Goal: Task Accomplishment & Management: Manage account settings

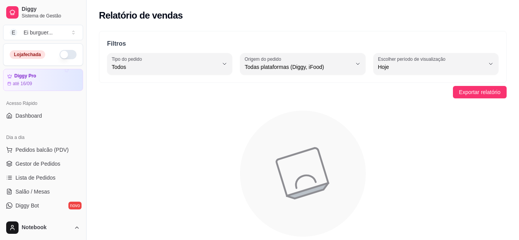
select select "ALL"
select select "0"
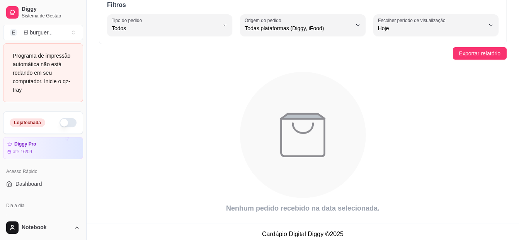
scroll to position [77, 0]
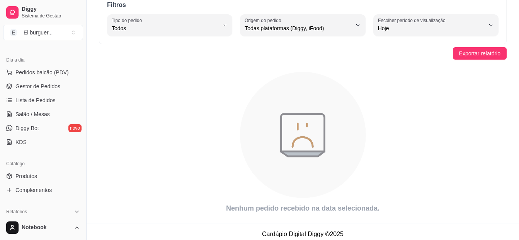
click at [128, 123] on icon "animation" at bounding box center [303, 134] width 408 height 135
click at [38, 84] on span "Gestor de Pedidos" at bounding box center [37, 86] width 45 height 8
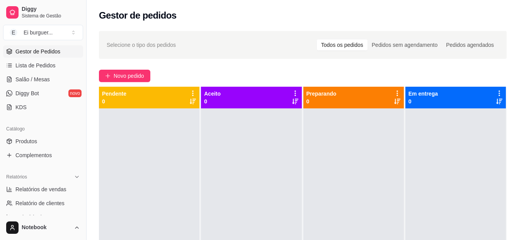
scroll to position [116, 0]
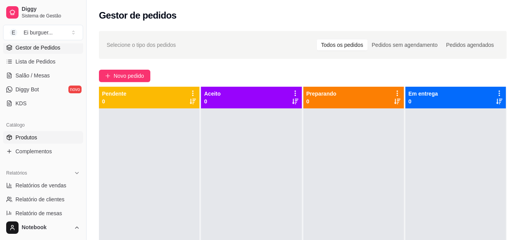
click at [31, 132] on link "Produtos" at bounding box center [43, 137] width 80 height 12
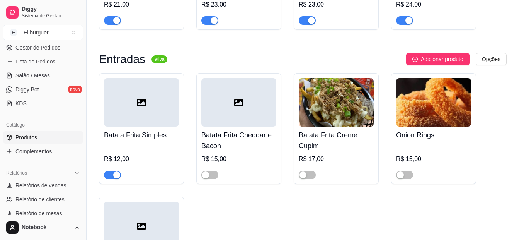
scroll to position [503, 0]
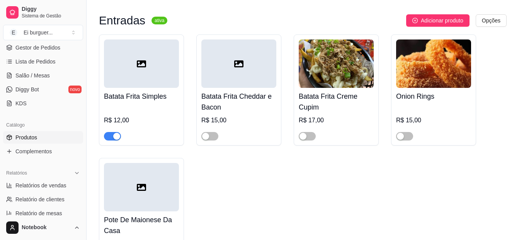
click at [213, 138] on span "button" at bounding box center [210, 136] width 17 height 9
click at [304, 135] on div "button" at bounding box center [303, 136] width 7 height 7
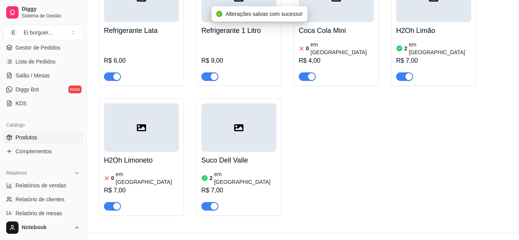
scroll to position [848, 0]
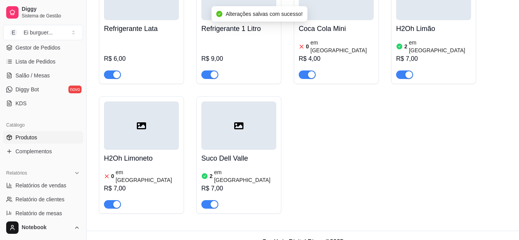
click at [148, 154] on h4 "H2Oh Limoneto" at bounding box center [141, 158] width 75 height 11
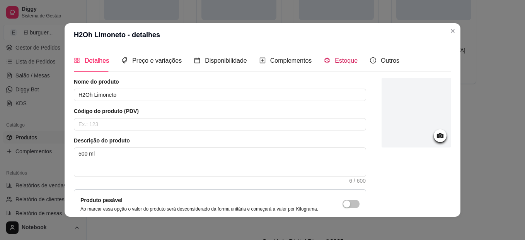
click at [325, 61] on icon "code-sandbox" at bounding box center [327, 60] width 6 height 6
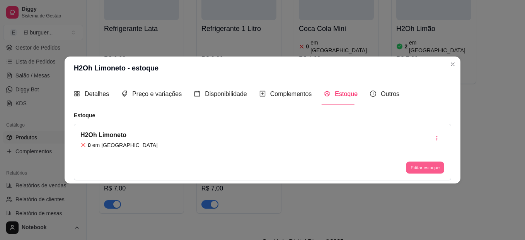
click at [434, 168] on button "Editar estoque" at bounding box center [425, 167] width 38 height 12
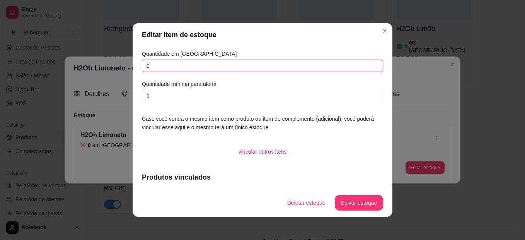
click at [184, 65] on input "0" at bounding box center [262, 66] width 241 height 12
type input "02"
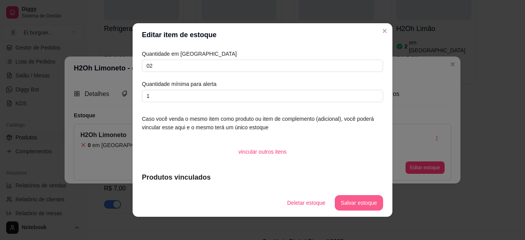
click at [357, 196] on button "Salvar estoque" at bounding box center [359, 202] width 48 height 15
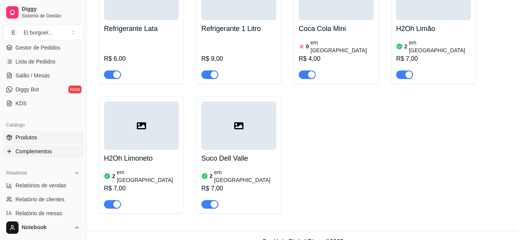
click at [36, 154] on span "Complementos" at bounding box center [33, 151] width 36 height 8
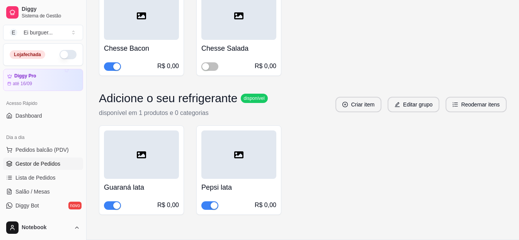
click at [49, 164] on span "Gestor de Pedidos" at bounding box center [37, 164] width 45 height 8
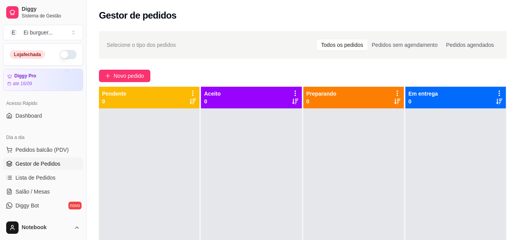
click at [60, 52] on button "button" at bounding box center [68, 54] width 17 height 9
click at [270, 222] on div at bounding box center [251, 228] width 101 height 240
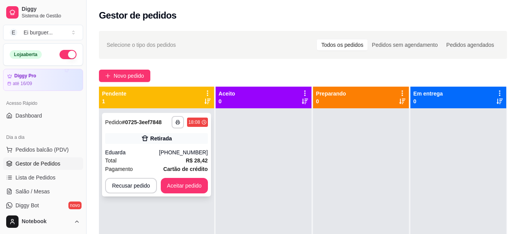
drag, startPoint x: 259, startPoint y: 193, endPoint x: 199, endPoint y: 170, distance: 63.9
click at [259, 193] on div at bounding box center [264, 225] width 96 height 234
click at [190, 188] on button "Aceitar pedido" at bounding box center [184, 185] width 47 height 15
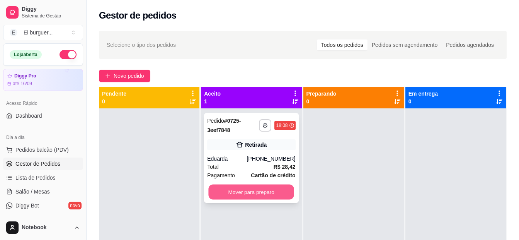
click at [251, 192] on button "Mover para preparo" at bounding box center [251, 191] width 85 height 15
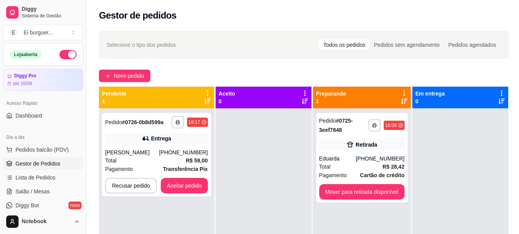
click at [204, 199] on div "**********" at bounding box center [156, 225] width 115 height 234
click at [171, 167] on strong "Transferência Pix" at bounding box center [185, 169] width 45 height 6
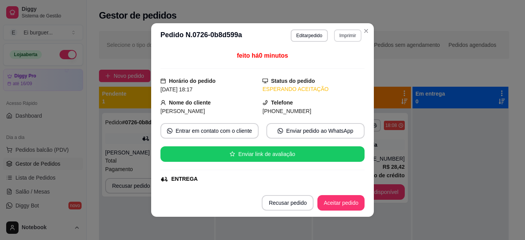
click at [345, 33] on button "Imprimir" at bounding box center [347, 35] width 27 height 12
click at [340, 60] on button "IMPRESSORA" at bounding box center [331, 62] width 54 height 12
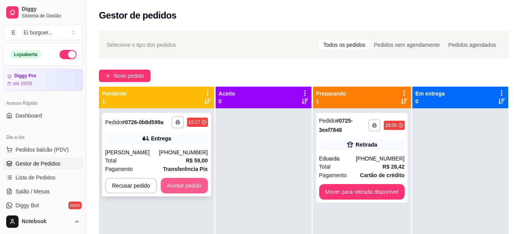
click at [184, 182] on button "Aceitar pedido" at bounding box center [184, 185] width 47 height 15
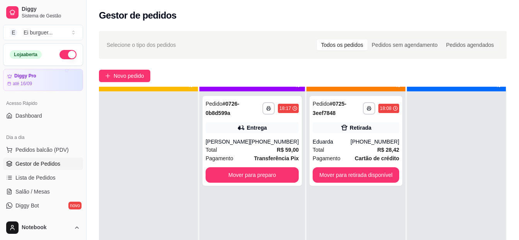
scroll to position [22, 0]
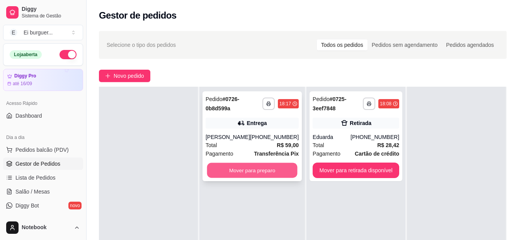
click at [245, 172] on button "Mover para preparo" at bounding box center [252, 170] width 91 height 15
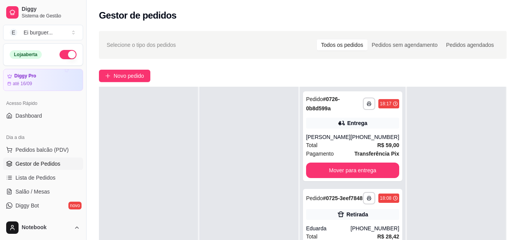
click at [270, 214] on div at bounding box center [249, 207] width 99 height 240
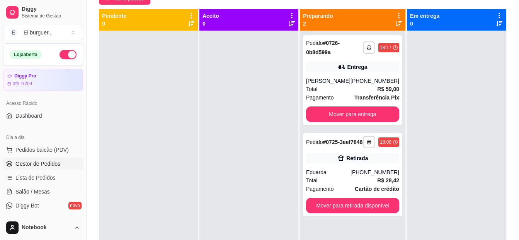
scroll to position [0, 0]
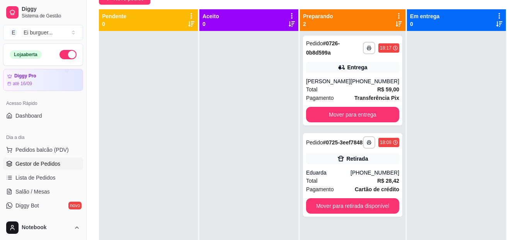
click at [189, 203] on div at bounding box center [148, 151] width 99 height 240
click at [364, 176] on div "[PHONE_NUMBER]" at bounding box center [375, 173] width 49 height 8
click at [221, 210] on div at bounding box center [249, 151] width 99 height 240
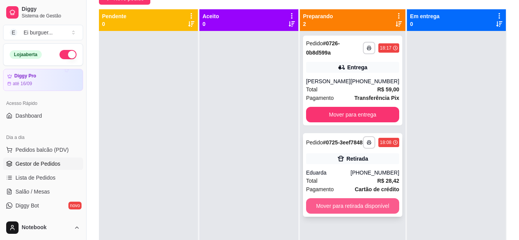
click at [353, 212] on button "Mover para retirada disponível" at bounding box center [352, 205] width 93 height 15
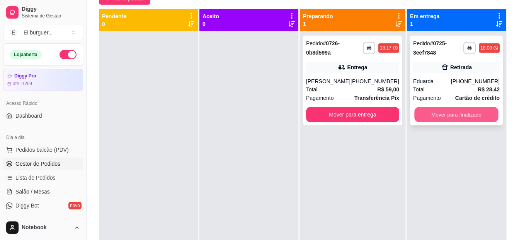
click at [456, 116] on button "Mover para finalizado" at bounding box center [457, 114] width 84 height 15
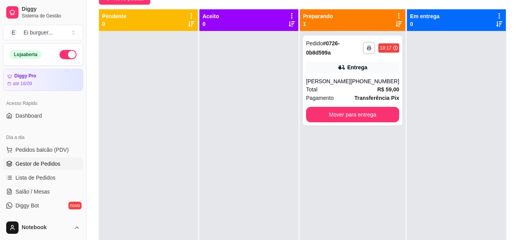
click at [268, 162] on div at bounding box center [249, 151] width 99 height 240
click at [242, 199] on div at bounding box center [249, 151] width 99 height 240
click at [231, 64] on div at bounding box center [249, 151] width 99 height 240
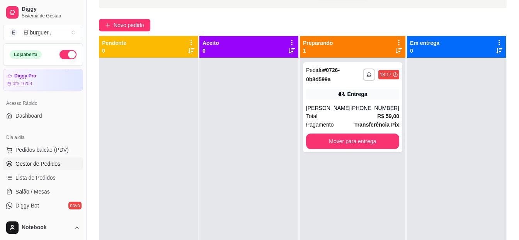
scroll to position [39, 0]
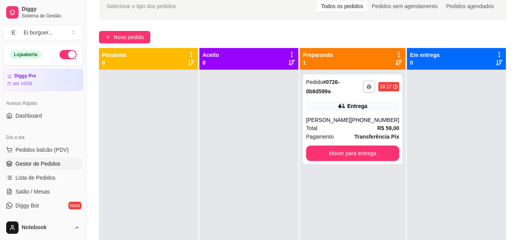
click at [258, 202] on div at bounding box center [249, 190] width 99 height 240
click at [224, 211] on div at bounding box center [249, 190] width 99 height 240
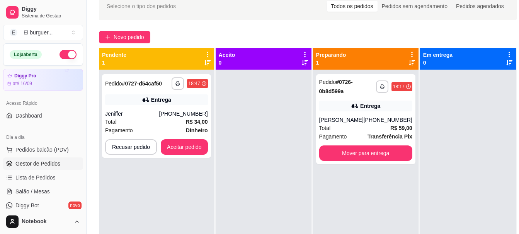
click at [243, 213] on div at bounding box center [264, 187] width 96 height 234
click at [177, 82] on icon "button" at bounding box center [178, 83] width 5 height 5
click at [171, 112] on button "IMPRESSORA" at bounding box center [156, 110] width 54 height 12
click at [189, 146] on button "Aceitar pedido" at bounding box center [185, 147] width 46 height 15
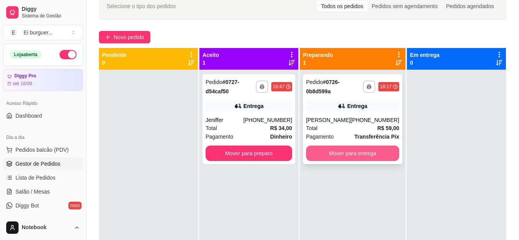
click at [352, 150] on button "Mover para entrega" at bounding box center [352, 152] width 93 height 15
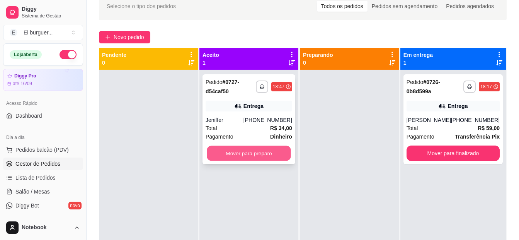
click at [268, 149] on button "Mover para preparo" at bounding box center [249, 153] width 84 height 15
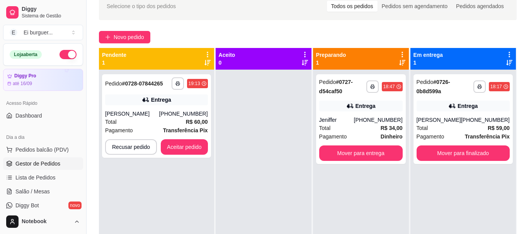
click at [278, 111] on div at bounding box center [264, 187] width 96 height 234
click at [152, 103] on div "Entrega" at bounding box center [161, 100] width 20 height 8
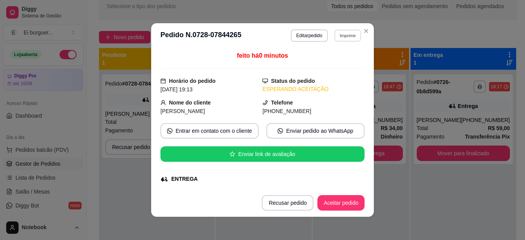
click at [340, 36] on button "Imprimir" at bounding box center [348, 35] width 27 height 12
click at [342, 60] on button "IMPRESSORA" at bounding box center [337, 59] width 45 height 10
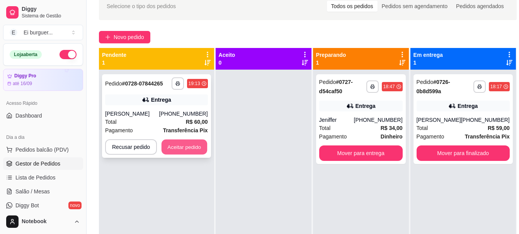
click at [181, 148] on button "Aceitar pedido" at bounding box center [185, 147] width 46 height 15
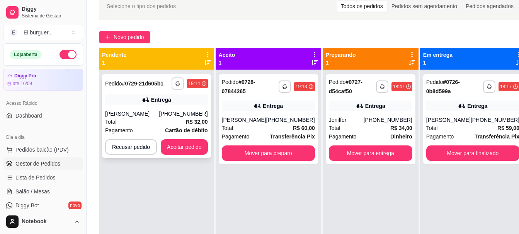
click at [177, 85] on icon "button" at bounding box center [178, 83] width 5 height 5
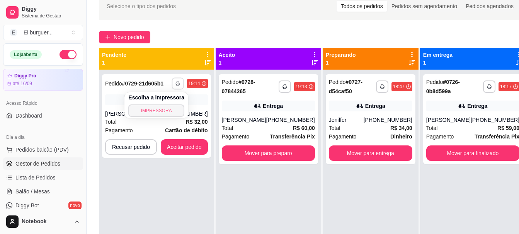
click at [167, 111] on button "IMPRESSORA" at bounding box center [156, 110] width 56 height 12
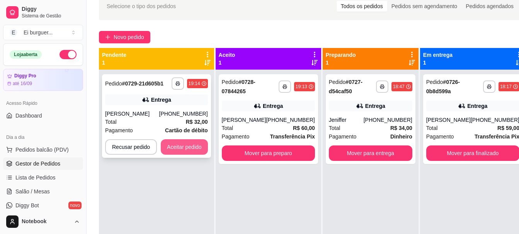
click at [201, 149] on button "Aceitar pedido" at bounding box center [184, 146] width 47 height 15
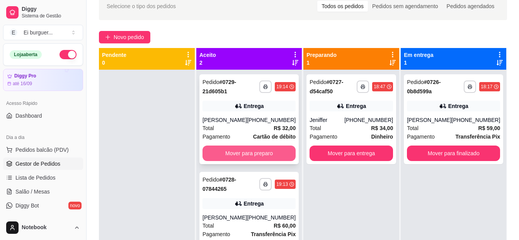
click at [234, 154] on button "Mover para preparo" at bounding box center [249, 152] width 93 height 15
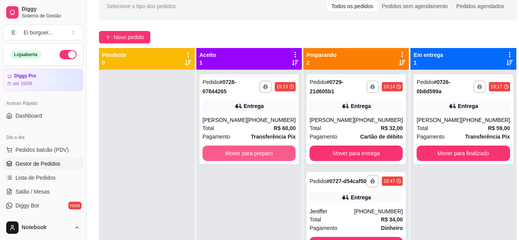
click at [234, 154] on button "Mover para preparo" at bounding box center [249, 152] width 93 height 15
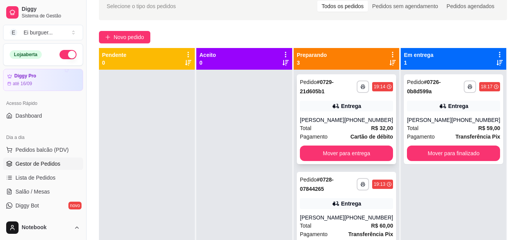
click at [347, 127] on div "Total R$ 32,00" at bounding box center [346, 128] width 93 height 9
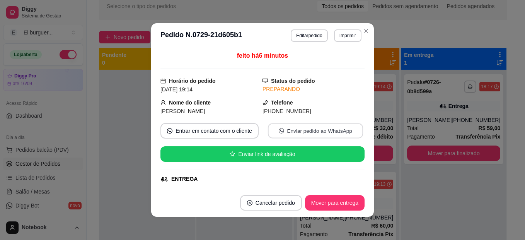
click at [304, 133] on button "Enviar pedido ao WhatsApp" at bounding box center [315, 130] width 95 height 15
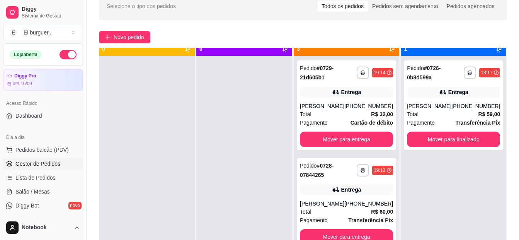
scroll to position [22, 0]
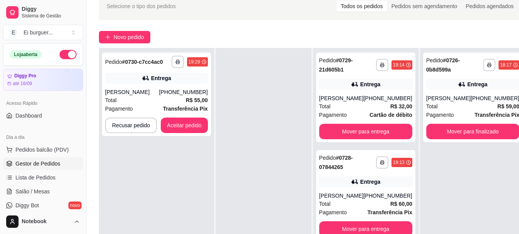
click at [246, 109] on div at bounding box center [264, 165] width 96 height 234
click at [169, 92] on div "[PHONE_NUMBER]" at bounding box center [183, 92] width 49 height 8
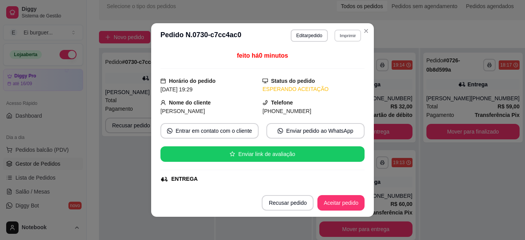
click at [336, 34] on button "Imprimir" at bounding box center [348, 35] width 27 height 12
click at [342, 61] on button "IMPRESSORA" at bounding box center [337, 59] width 45 height 10
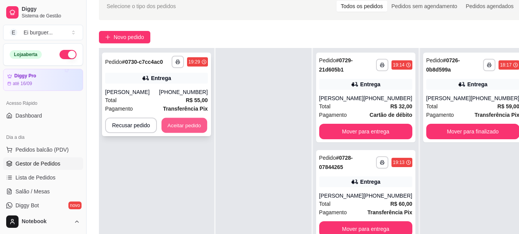
click at [195, 125] on button "Aceitar pedido" at bounding box center [185, 125] width 46 height 15
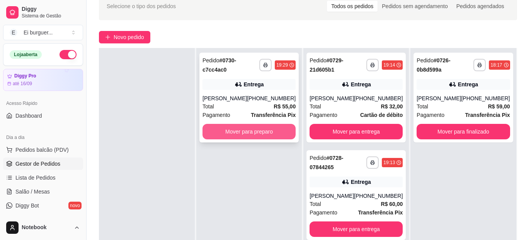
click at [220, 128] on button "Mover para preparo" at bounding box center [249, 131] width 93 height 15
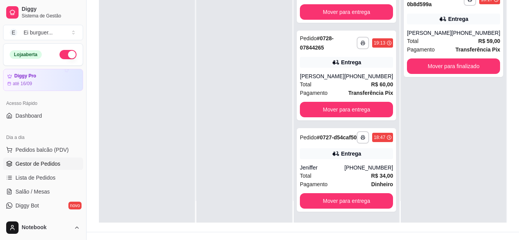
scroll to position [116, 0]
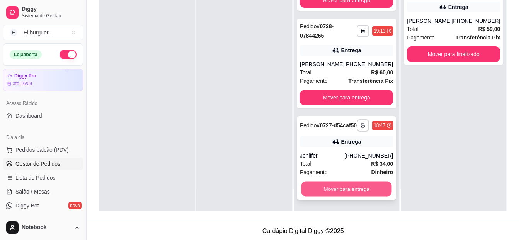
click at [352, 193] on button "Mover para entrega" at bounding box center [347, 188] width 91 height 15
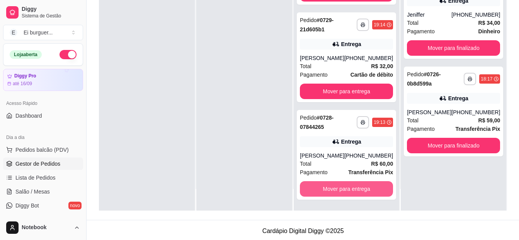
scroll to position [60, 0]
click at [345, 186] on button "Mover para entrega" at bounding box center [347, 188] width 91 height 15
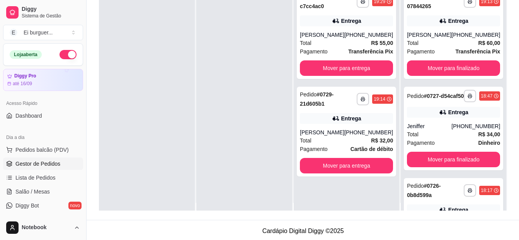
scroll to position [0, 0]
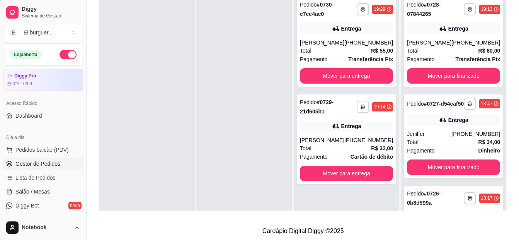
click at [280, 200] on div at bounding box center [244, 112] width 96 height 240
click at [345, 128] on div "Entrega" at bounding box center [352, 126] width 20 height 8
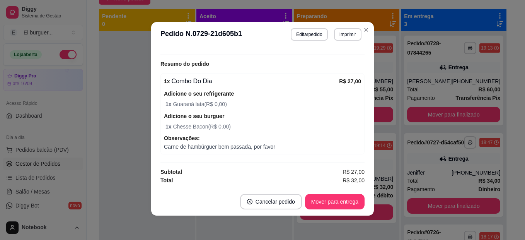
scroll to position [2, 0]
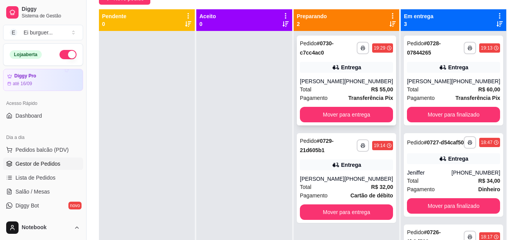
click at [372, 72] on div "Entrega" at bounding box center [346, 67] width 93 height 11
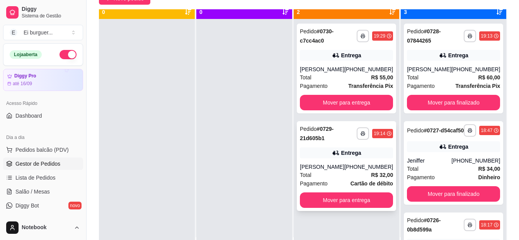
scroll to position [22, 0]
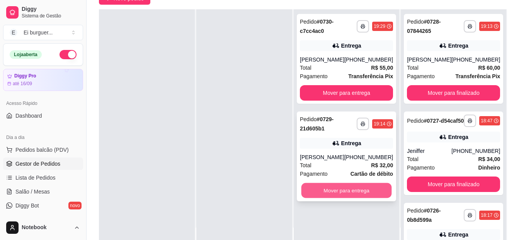
click at [356, 187] on button "Mover para entrega" at bounding box center [347, 190] width 91 height 15
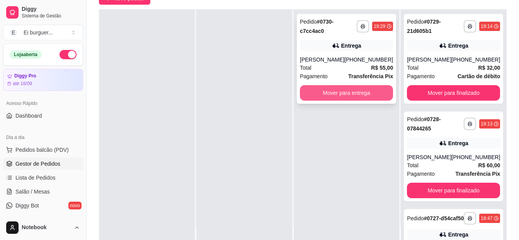
click at [348, 94] on button "Mover para entrega" at bounding box center [346, 92] width 93 height 15
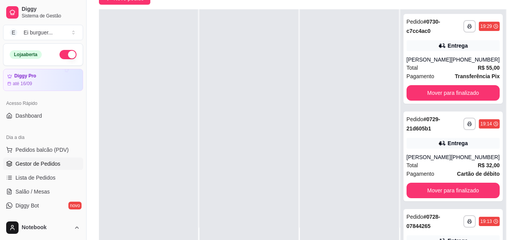
click at [127, 93] on div at bounding box center [148, 129] width 99 height 240
drag, startPoint x: 249, startPoint y: 210, endPoint x: 283, endPoint y: 228, distance: 38.6
click at [249, 210] on div at bounding box center [249, 129] width 99 height 240
click at [270, 131] on div at bounding box center [249, 129] width 99 height 240
drag, startPoint x: 330, startPoint y: 197, endPoint x: 341, endPoint y: 191, distance: 12.3
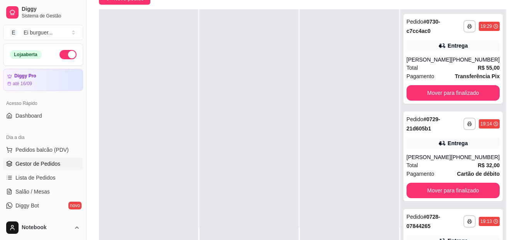
click at [332, 196] on div at bounding box center [349, 129] width 99 height 240
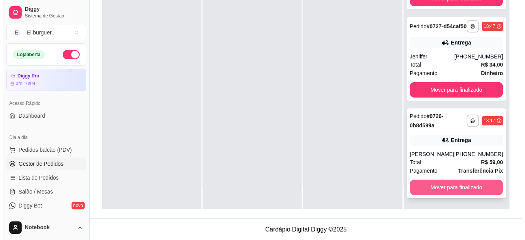
scroll to position [118, 0]
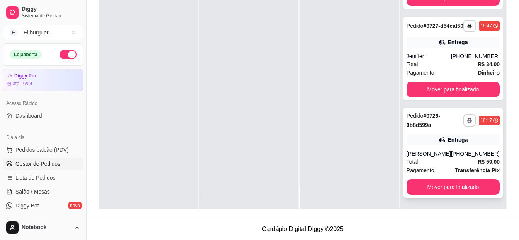
click at [441, 166] on div "Pagamento Transferência Pix" at bounding box center [453, 170] width 93 height 9
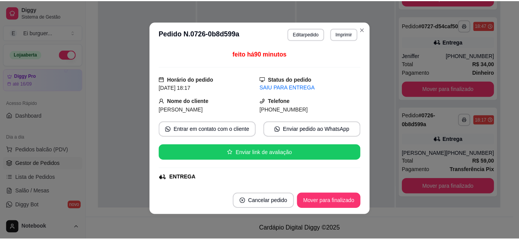
scroll to position [77, 0]
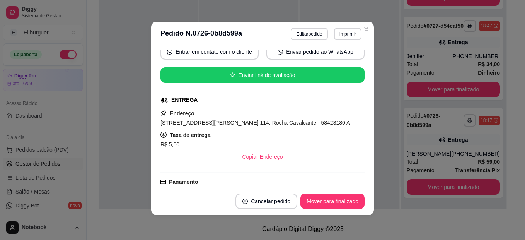
click at [363, 113] on div "feito há 90 minutos Horário do pedido [DATE] 18:17 Status do pedido SAIU PARA E…" at bounding box center [262, 116] width 223 height 141
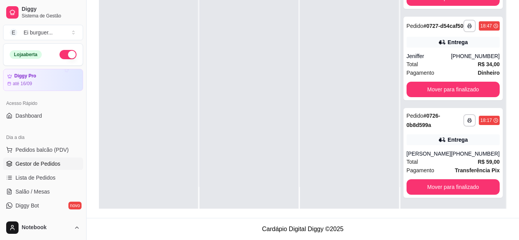
drag, startPoint x: 338, startPoint y: 197, endPoint x: 357, endPoint y: 190, distance: 19.8
click at [340, 197] on div at bounding box center [349, 89] width 99 height 240
click at [186, 193] on div at bounding box center [148, 89] width 99 height 240
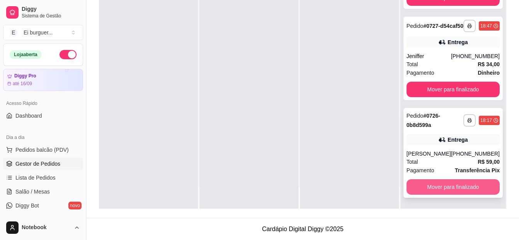
click at [463, 184] on button "Mover para finalizado" at bounding box center [453, 186] width 93 height 15
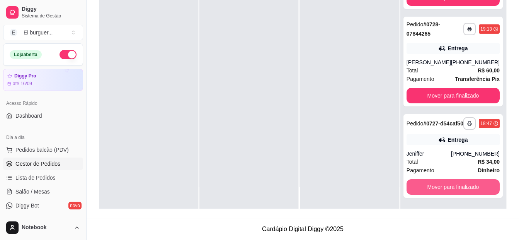
scroll to position [158, 0]
click at [463, 184] on button "Mover para finalizado" at bounding box center [453, 186] width 93 height 15
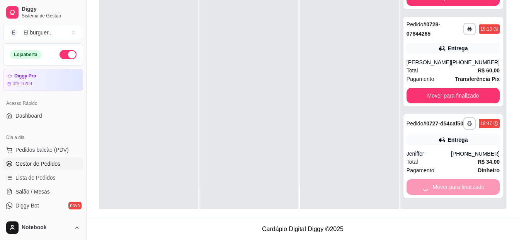
scroll to position [60, 0]
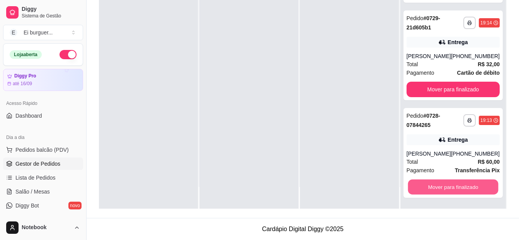
click at [463, 184] on button "Mover para finalizado" at bounding box center [453, 186] width 91 height 15
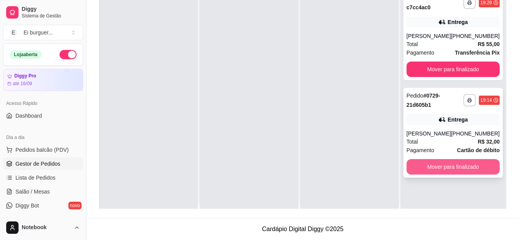
scroll to position [0, 0]
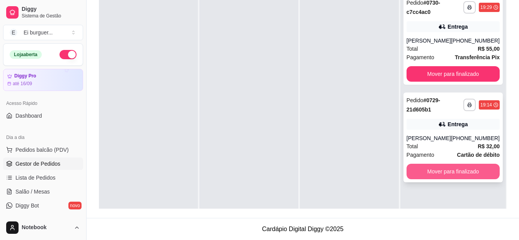
click at [453, 174] on button "Mover para finalizado" at bounding box center [453, 171] width 93 height 15
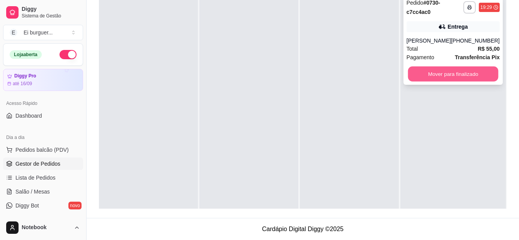
click at [425, 76] on button "Mover para finalizado" at bounding box center [453, 74] width 91 height 15
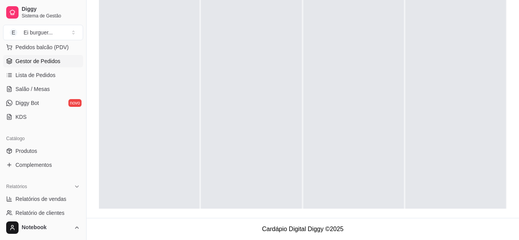
scroll to position [116, 0]
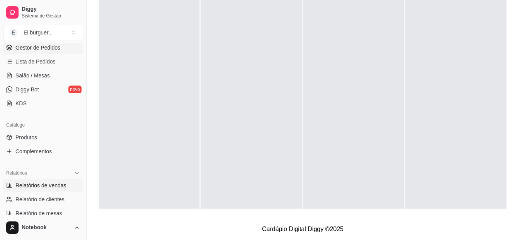
click at [53, 183] on span "Relatórios de vendas" at bounding box center [40, 185] width 51 height 8
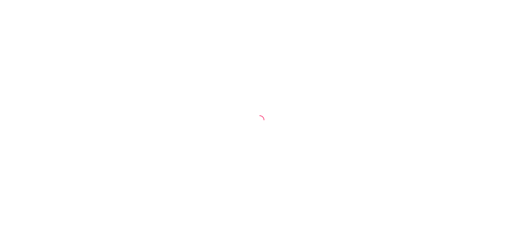
select select "ALL"
select select "0"
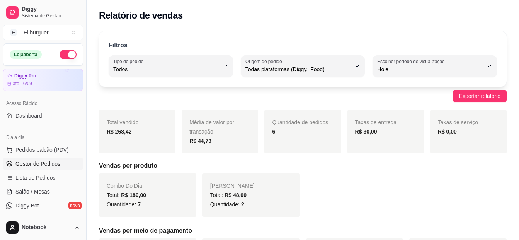
click at [41, 164] on span "Gestor de Pedidos" at bounding box center [37, 164] width 45 height 8
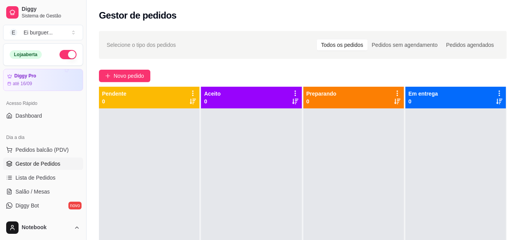
click at [267, 220] on div at bounding box center [251, 228] width 101 height 240
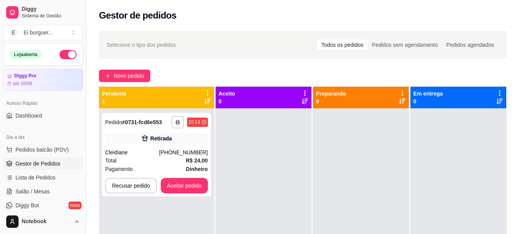
click at [279, 202] on div at bounding box center [264, 225] width 96 height 234
drag, startPoint x: 211, startPoint y: 196, endPoint x: 204, endPoint y: 188, distance: 11.2
click at [204, 188] on div "**********" at bounding box center [156, 225] width 115 height 234
click at [200, 184] on button "Aceitar pedido" at bounding box center [184, 185] width 47 height 15
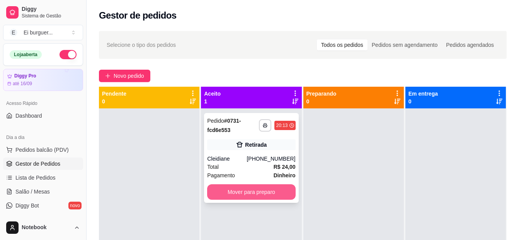
click at [282, 190] on button "Mover para preparo" at bounding box center [251, 191] width 88 height 15
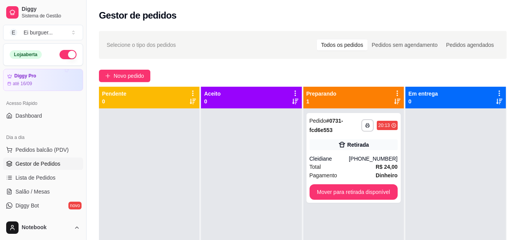
click at [220, 193] on div at bounding box center [251, 228] width 101 height 240
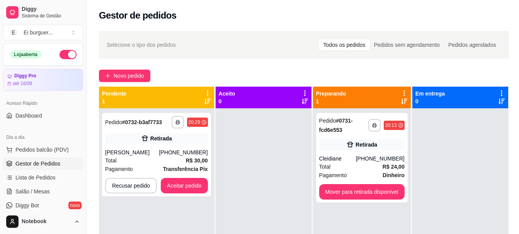
drag, startPoint x: 254, startPoint y: 206, endPoint x: 242, endPoint y: 191, distance: 19.8
click at [254, 206] on div at bounding box center [264, 225] width 96 height 234
click at [193, 187] on button "Aceitar pedido" at bounding box center [184, 185] width 47 height 15
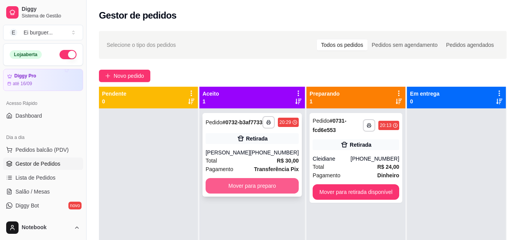
click at [229, 193] on button "Mover para preparo" at bounding box center [252, 185] width 93 height 15
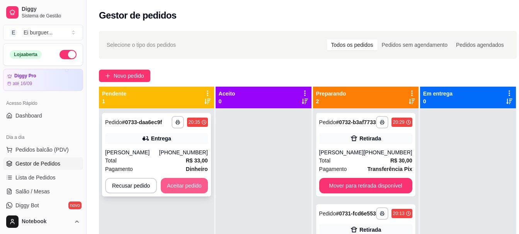
click at [196, 186] on button "Aceitar pedido" at bounding box center [184, 185] width 47 height 15
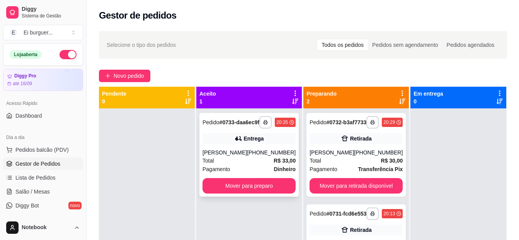
click at [240, 156] on div "Sheila Barbosa da Silva" at bounding box center [225, 153] width 44 height 8
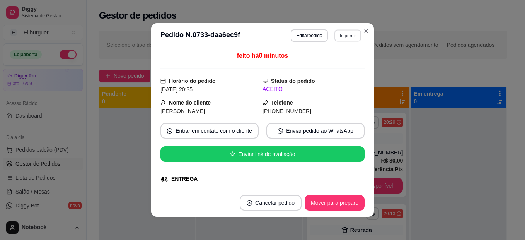
click at [342, 33] on button "Imprimir" at bounding box center [348, 35] width 27 height 12
click at [337, 67] on button "IMPRESSORA" at bounding box center [331, 62] width 54 height 12
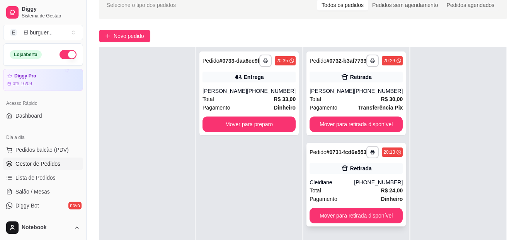
scroll to position [118, 0]
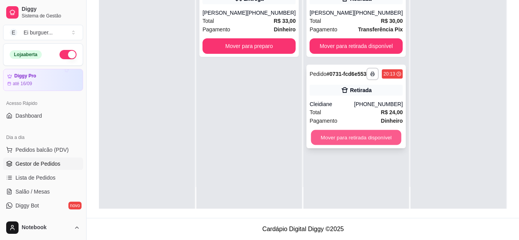
click at [353, 145] on button "Mover para retirada disponível" at bounding box center [356, 137] width 91 height 15
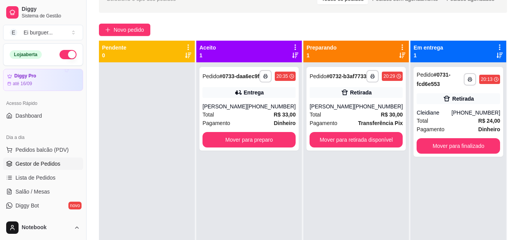
scroll to position [41, 0]
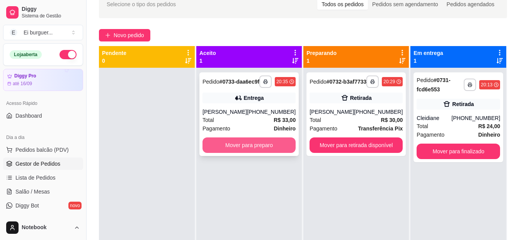
click at [278, 153] on button "Mover para preparo" at bounding box center [249, 144] width 93 height 15
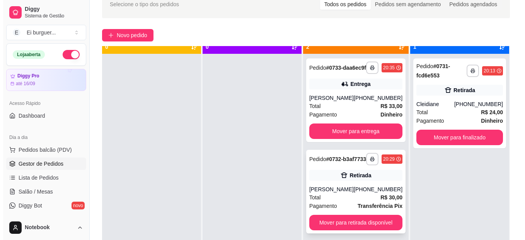
scroll to position [22, 0]
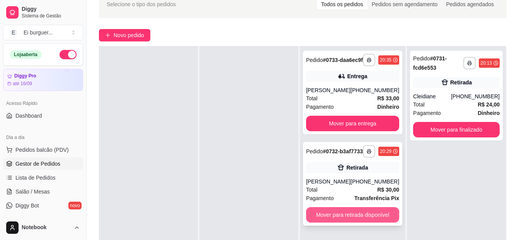
click at [354, 222] on button "Mover para retirada disponível" at bounding box center [352, 214] width 93 height 15
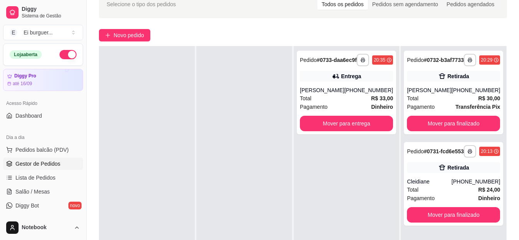
click at [266, 193] on div at bounding box center [244, 166] width 96 height 240
click at [333, 94] on div "Sheila Barbosa da Silva" at bounding box center [322, 90] width 44 height 8
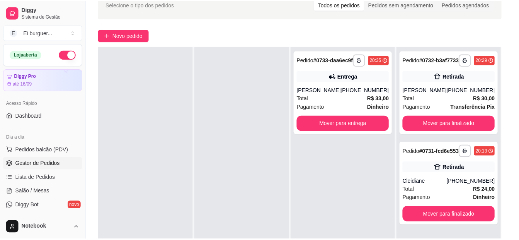
scroll to position [39, 0]
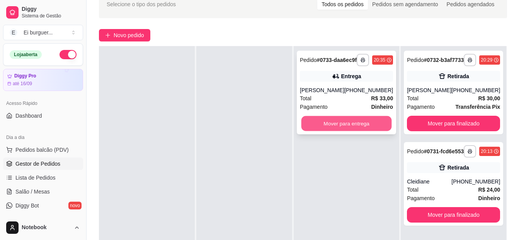
click at [379, 131] on button "Mover para entrega" at bounding box center [347, 123] width 91 height 15
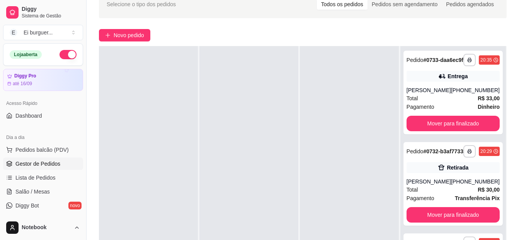
click at [238, 195] on div at bounding box center [249, 166] width 99 height 240
click at [309, 165] on div at bounding box center [349, 166] width 99 height 240
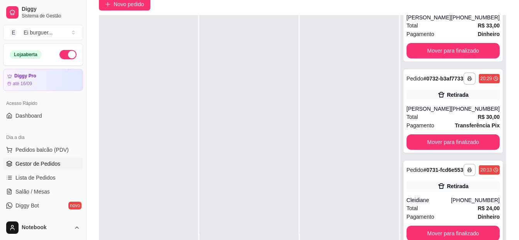
scroll to position [118, 0]
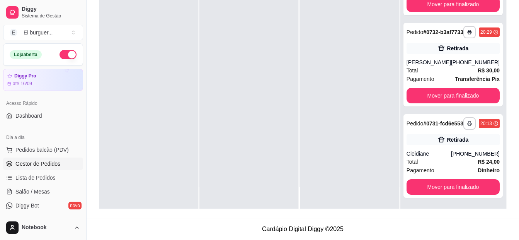
click at [306, 198] on div at bounding box center [349, 89] width 99 height 240
click at [231, 197] on div at bounding box center [249, 89] width 99 height 240
click at [135, 119] on div at bounding box center [148, 89] width 99 height 240
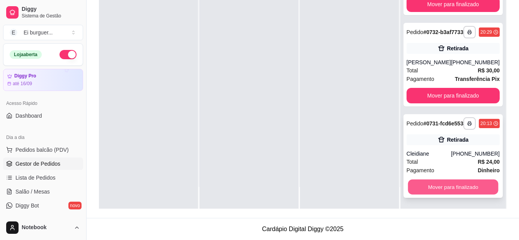
click at [446, 184] on button "Mover para finalizado" at bounding box center [453, 186] width 91 height 15
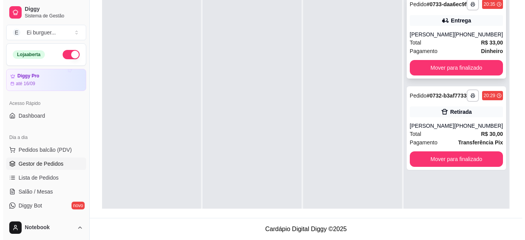
scroll to position [79, 0]
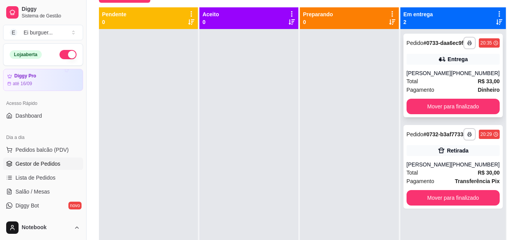
click at [455, 85] on div "Total R$ 33,00" at bounding box center [453, 81] width 93 height 9
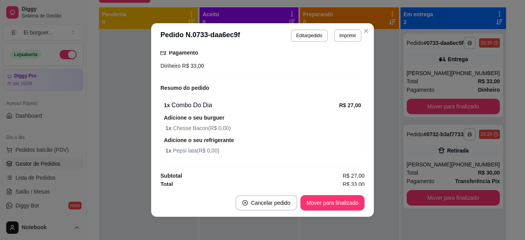
scroll to position [220, 0]
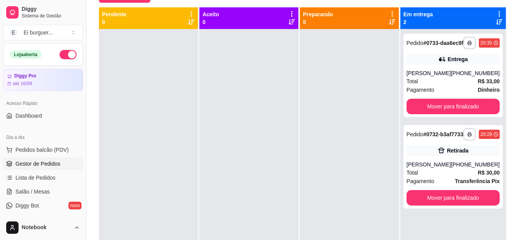
drag, startPoint x: 341, startPoint y: 197, endPoint x: 396, endPoint y: 136, distance: 82.7
click at [343, 192] on div at bounding box center [349, 149] width 99 height 240
click at [456, 77] on div "(83) 99301-7059" at bounding box center [475, 73] width 49 height 8
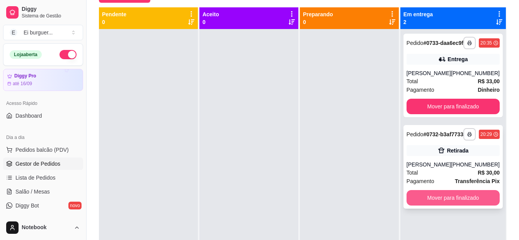
click at [458, 205] on button "Mover para finalizado" at bounding box center [453, 197] width 93 height 15
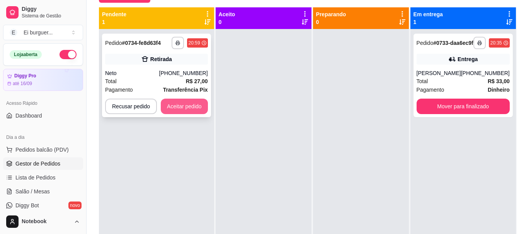
click at [200, 103] on button "Aceitar pedido" at bounding box center [184, 106] width 47 height 15
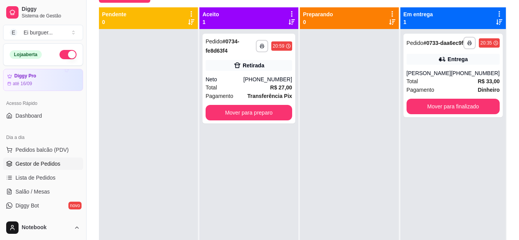
drag, startPoint x: 283, startPoint y: 229, endPoint x: 289, endPoint y: 214, distance: 16.0
click at [286, 220] on div "**********" at bounding box center [249, 149] width 99 height 240
click at [272, 113] on button "Mover para preparo" at bounding box center [249, 112] width 87 height 15
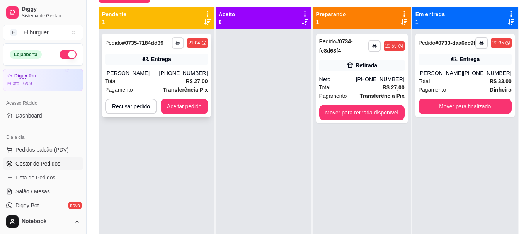
click at [178, 40] on button "button" at bounding box center [178, 43] width 12 height 12
click at [171, 67] on button "IMPRESSORA" at bounding box center [156, 70] width 56 height 12
click at [183, 102] on button "Aceitar pedido" at bounding box center [185, 106] width 46 height 15
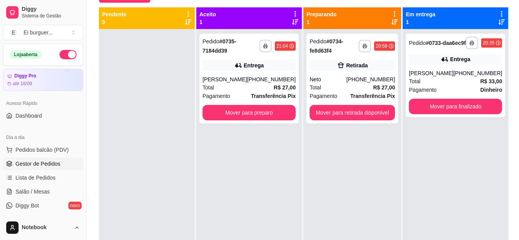
click at [218, 218] on div "**********" at bounding box center [249, 149] width 106 height 240
click at [241, 110] on button "Mover para preparo" at bounding box center [249, 112] width 91 height 15
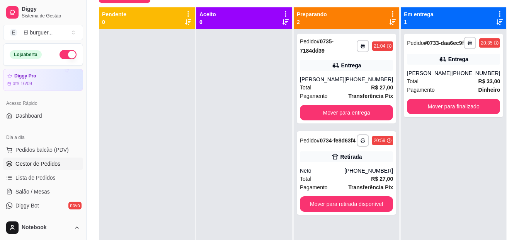
click at [123, 130] on div at bounding box center [147, 149] width 96 height 240
drag, startPoint x: 192, startPoint y: 202, endPoint x: 174, endPoint y: 191, distance: 21.0
click at [192, 202] on div at bounding box center [147, 149] width 96 height 240
click at [44, 146] on span "Pedidos balcão (PDV)" at bounding box center [41, 150] width 53 height 8
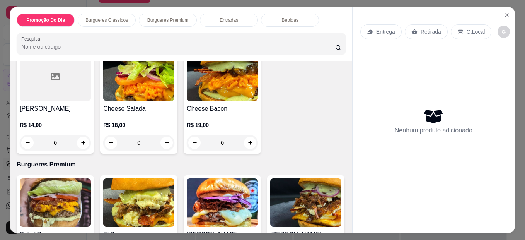
scroll to position [271, 0]
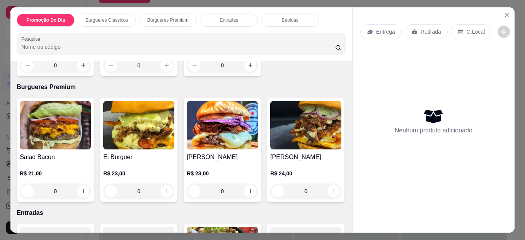
click at [243, 185] on div "0" at bounding box center [222, 190] width 71 height 15
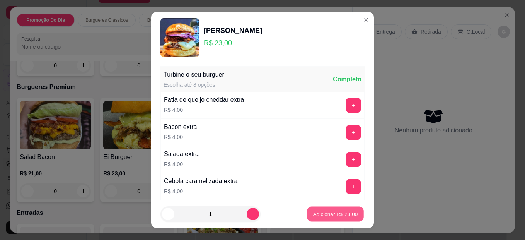
click at [313, 211] on p "Adicionar R$ 23,00" at bounding box center [335, 213] width 45 height 7
type input "1"
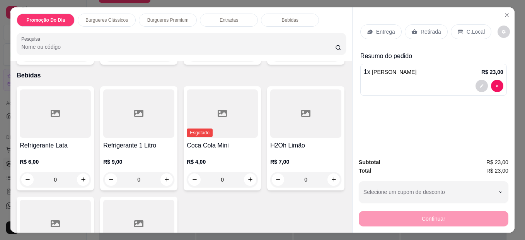
scroll to position [592, 0]
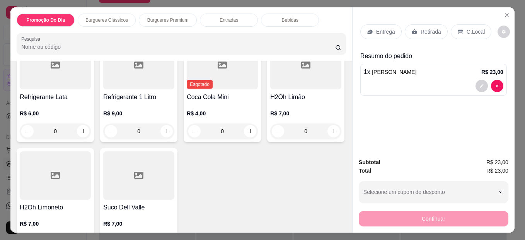
click at [412, 29] on icon at bounding box center [415, 31] width 6 height 5
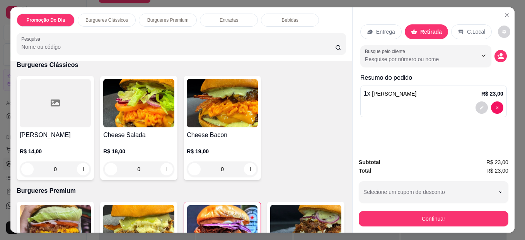
scroll to position [167, 0]
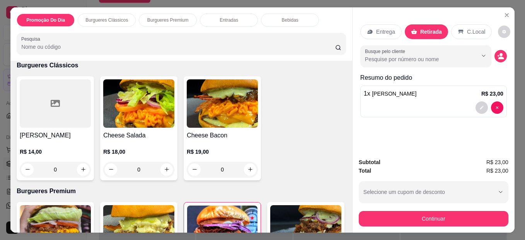
click at [82, 164] on div "0" at bounding box center [55, 169] width 71 height 15
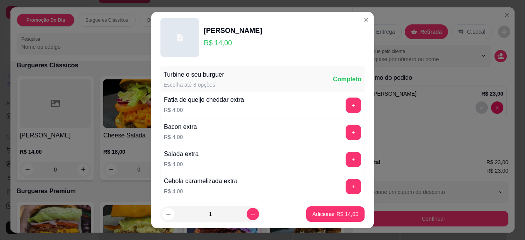
drag, startPoint x: 324, startPoint y: 222, endPoint x: 329, endPoint y: 217, distance: 6.8
click at [325, 221] on footer "1 Adicionar R$ 14,00" at bounding box center [262, 214] width 223 height 28
click at [331, 215] on p "Adicionar R$ 14,00" at bounding box center [336, 214] width 46 height 8
type input "1"
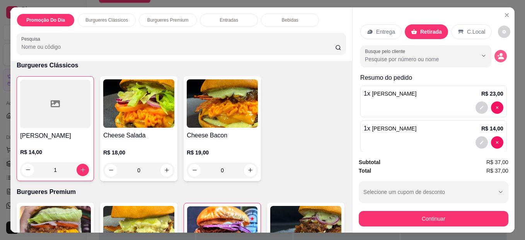
click at [499, 56] on icon "decrease-product-quantity" at bounding box center [502, 57] width 6 height 3
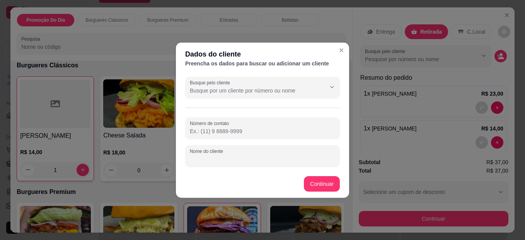
click at [284, 156] on input "Nome do cliente" at bounding box center [262, 159] width 145 height 8
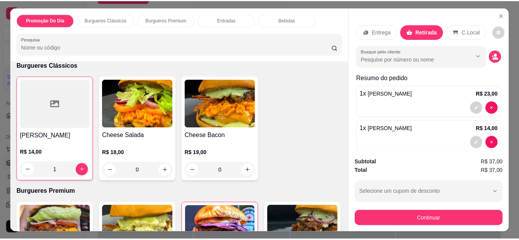
scroll to position [0, 0]
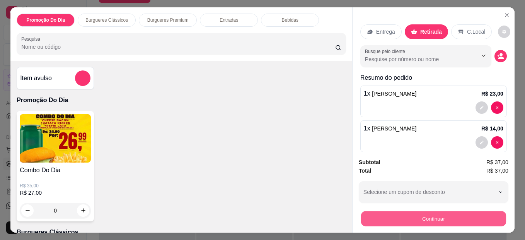
click at [421, 211] on button "Continuar" at bounding box center [433, 218] width 145 height 15
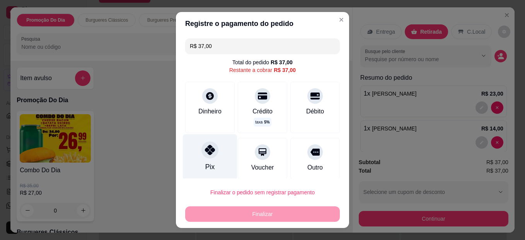
click at [194, 162] on div "Pix" at bounding box center [210, 156] width 55 height 45
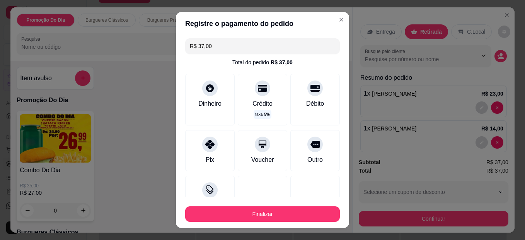
type input "R$ 0,00"
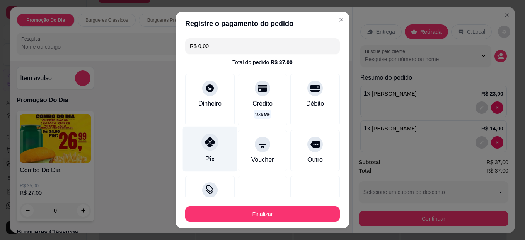
click at [202, 149] on div at bounding box center [210, 141] width 17 height 17
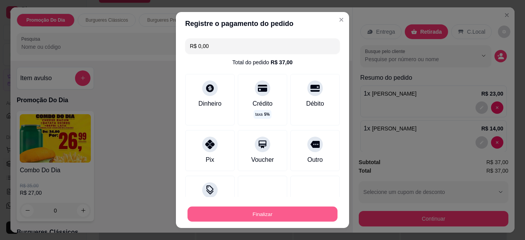
click at [310, 213] on button "Finalizar" at bounding box center [263, 214] width 150 height 15
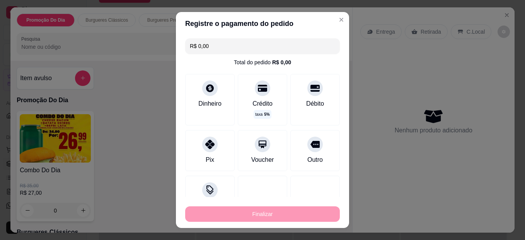
type input "0"
type input "-R$ 37,00"
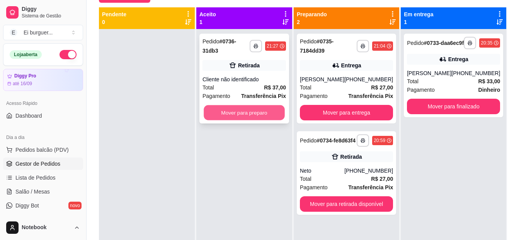
click at [245, 108] on button "Mover para preparo" at bounding box center [244, 112] width 81 height 15
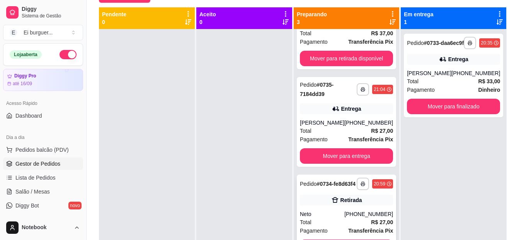
scroll to position [60, 0]
click at [353, 155] on button "Mover para entrega" at bounding box center [347, 156] width 91 height 15
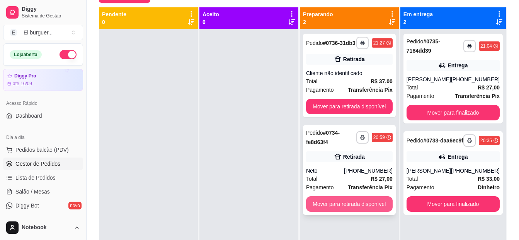
click at [347, 202] on button "Mover para retirada disponível" at bounding box center [349, 203] width 87 height 15
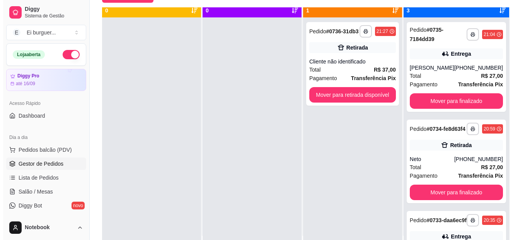
scroll to position [22, 0]
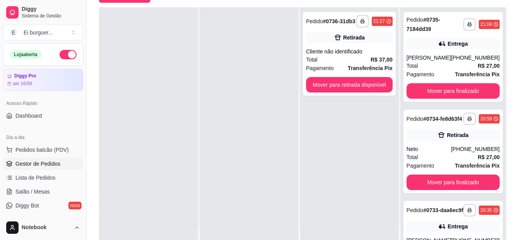
click at [236, 55] on div at bounding box center [249, 127] width 99 height 240
click at [50, 154] on button "Pedidos balcão (PDV)" at bounding box center [43, 149] width 80 height 12
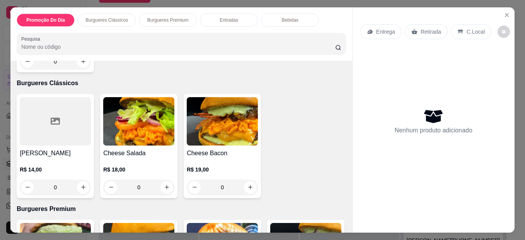
scroll to position [188, 0]
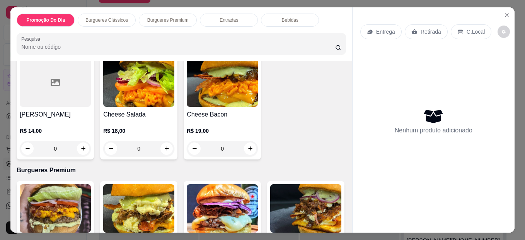
click at [306, 126] on div "Chesse Júnior R$ 14,00 0 Cheese Salada R$ 18,00 0 Cheese Bacon R$ 19,00 0" at bounding box center [182, 107] width 330 height 104
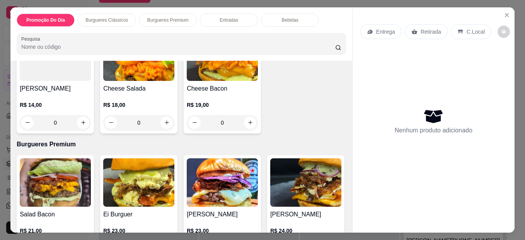
scroll to position [226, 0]
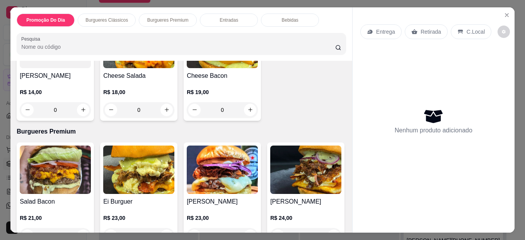
click at [284, 137] on div "Item avulso Promoção Do Dia Combo Do Dia R$ 35,00 R$ 27,00 0 Burgueres Clássico…" at bounding box center [181, 147] width 342 height 172
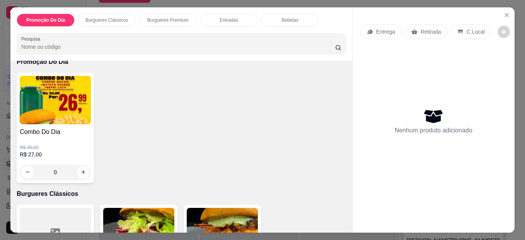
scroll to position [0, 0]
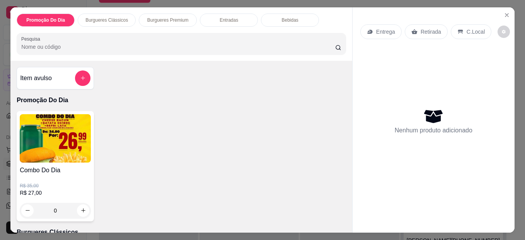
click at [79, 207] on div "0" at bounding box center [55, 210] width 71 height 15
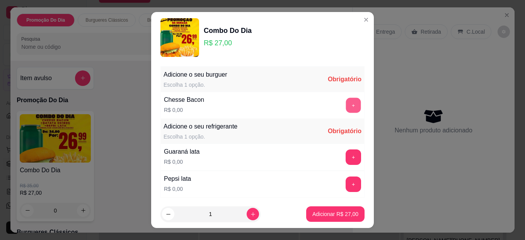
click at [346, 107] on button "+" at bounding box center [353, 105] width 15 height 15
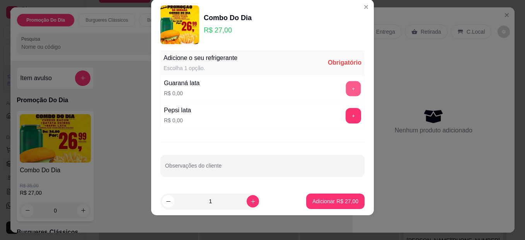
click at [346, 88] on button "+" at bounding box center [353, 88] width 15 height 15
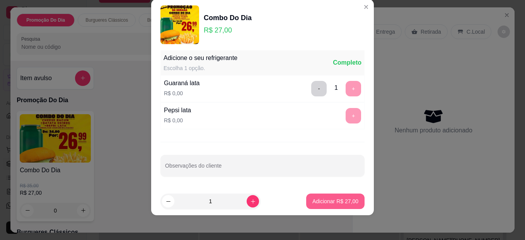
click at [325, 200] on p "Adicionar R$ 27,00" at bounding box center [336, 201] width 46 height 8
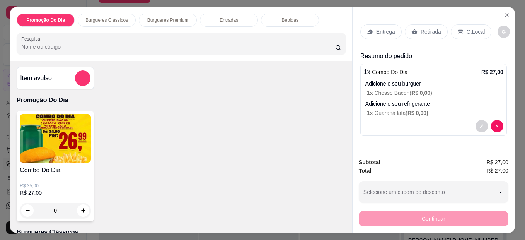
click at [424, 28] on p "Retirada" at bounding box center [431, 32] width 20 height 8
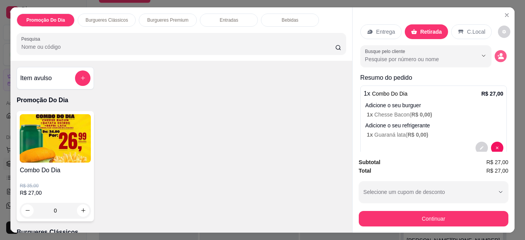
click at [495, 55] on button "decrease-product-quantity" at bounding box center [501, 56] width 12 height 12
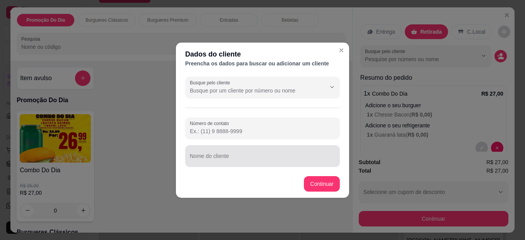
click at [235, 165] on div "Nome do cliente" at bounding box center [262, 156] width 155 height 22
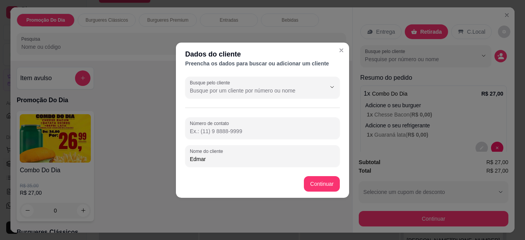
type input "Edmar"
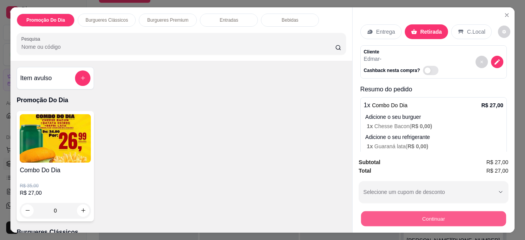
click at [417, 214] on button "Continuar" at bounding box center [433, 218] width 145 height 15
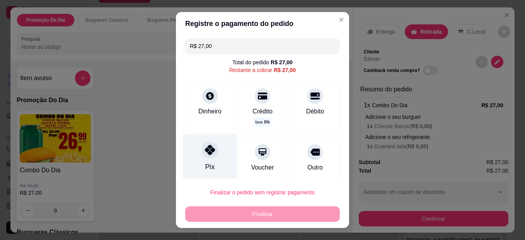
click at [205, 146] on icon at bounding box center [210, 150] width 10 height 10
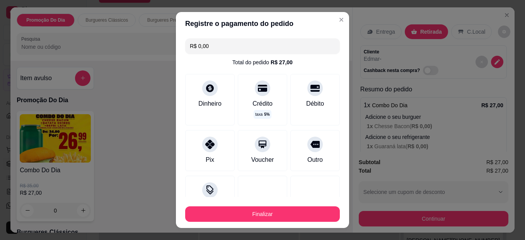
drag, startPoint x: 256, startPoint y: 206, endPoint x: 240, endPoint y: 209, distance: 15.9
click at [243, 209] on div "Finalizar" at bounding box center [262, 212] width 155 height 19
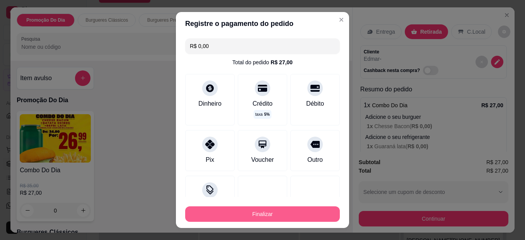
click at [240, 209] on button "Finalizar" at bounding box center [262, 213] width 155 height 15
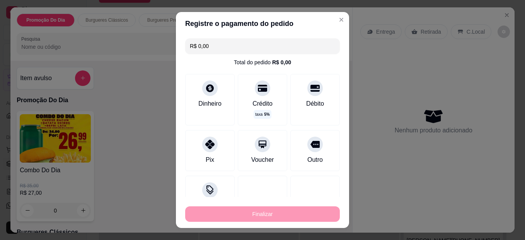
type input "-R$ 27,00"
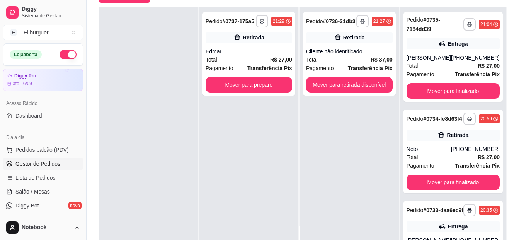
click at [57, 141] on div "Dia a dia" at bounding box center [43, 137] width 80 height 12
drag, startPoint x: 61, startPoint y: 145, endPoint x: 58, endPoint y: 134, distance: 11.6
click at [58, 134] on div "Dia a dia Pedidos balcão (PDV) Gestor de Pedidos Lista de Pedidos Salão / Mesas…" at bounding box center [43, 178] width 86 height 101
click at [43, 151] on span "Pedidos balcão (PDV)" at bounding box center [41, 150] width 53 height 8
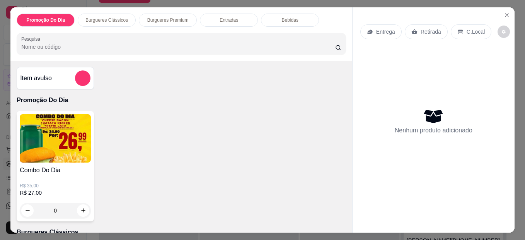
scroll to position [39, 0]
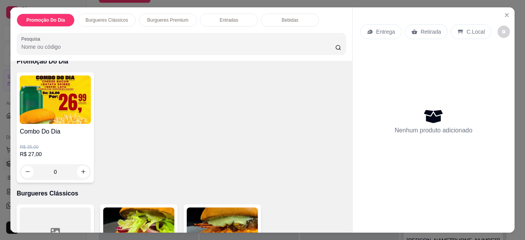
click at [78, 172] on div "0" at bounding box center [55, 171] width 71 height 15
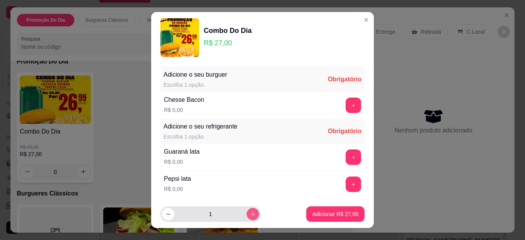
click at [250, 213] on icon "increase-product-quantity" at bounding box center [253, 214] width 6 height 6
type input "2"
click at [346, 102] on button "+" at bounding box center [353, 104] width 15 height 15
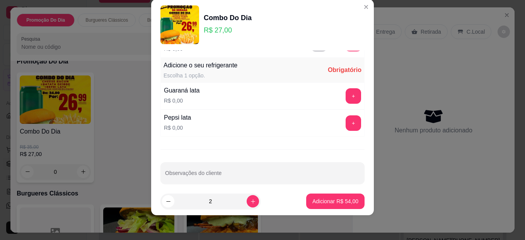
scroll to position [56, 0]
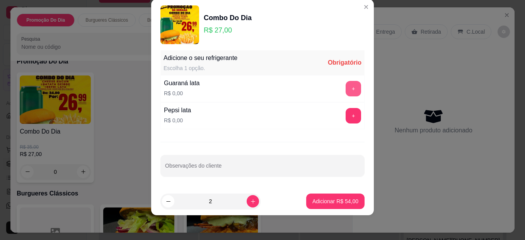
click at [346, 86] on button "+" at bounding box center [353, 88] width 15 height 15
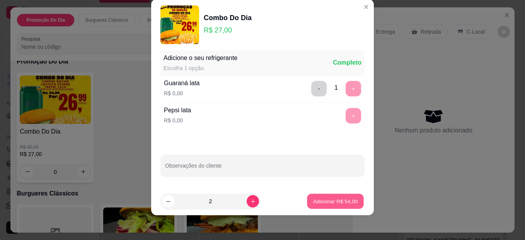
click at [317, 197] on p "Adicionar R$ 54,00" at bounding box center [335, 200] width 45 height 7
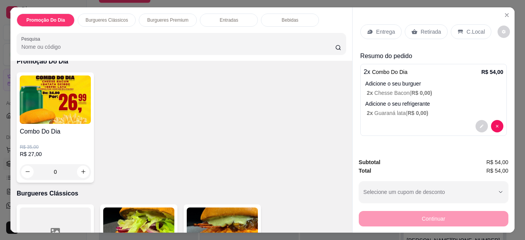
click at [421, 32] on p "Retirada" at bounding box center [431, 32] width 20 height 8
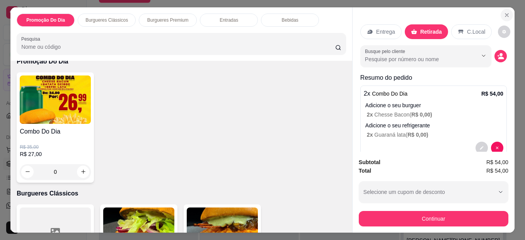
click at [506, 14] on icon "Close" at bounding box center [507, 15] width 3 height 3
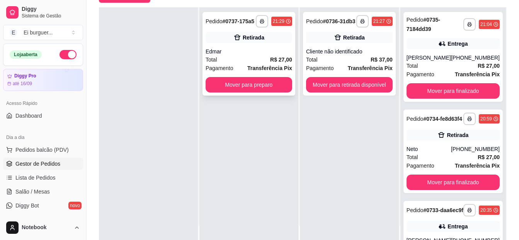
click at [262, 49] on div "Edmar" at bounding box center [249, 52] width 87 height 8
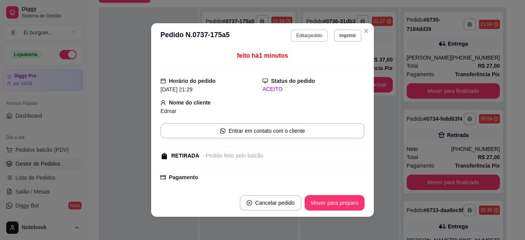
click at [302, 34] on button "Editar pedido" at bounding box center [309, 35] width 37 height 12
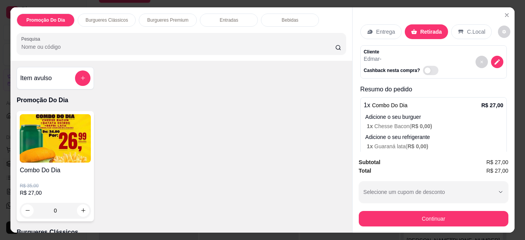
click at [78, 209] on div "0" at bounding box center [55, 210] width 71 height 15
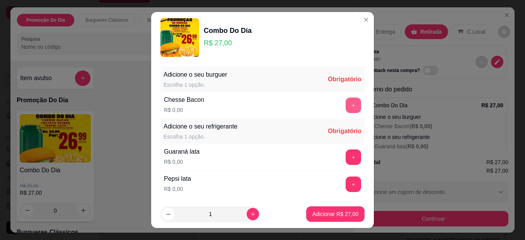
click at [346, 108] on button "+" at bounding box center [353, 104] width 15 height 15
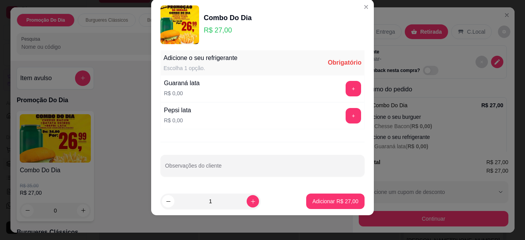
click at [340, 97] on div "Guaraná lata R$ 0,00 +" at bounding box center [263, 88] width 204 height 27
click at [346, 90] on button "+" at bounding box center [353, 88] width 15 height 15
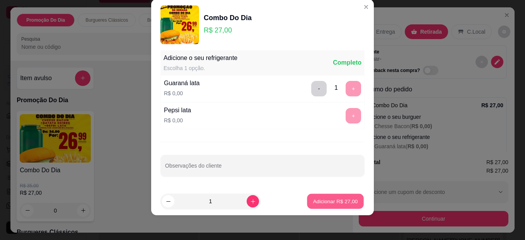
click at [323, 199] on p "Adicionar R$ 27,00" at bounding box center [335, 200] width 45 height 7
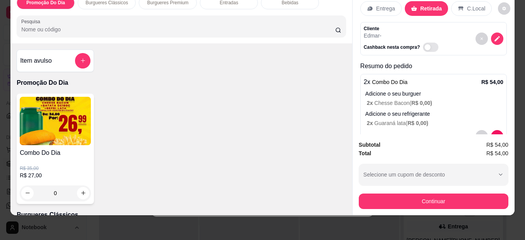
scroll to position [0, 0]
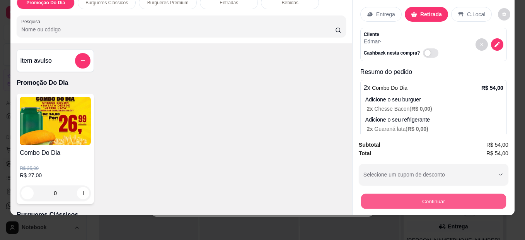
click at [438, 194] on button "Continuar" at bounding box center [433, 201] width 145 height 15
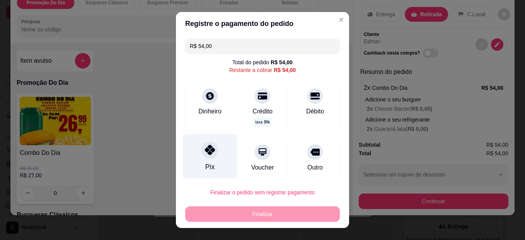
drag, startPoint x: 198, startPoint y: 170, endPoint x: 201, endPoint y: 163, distance: 7.1
click at [199, 166] on div "Pix" at bounding box center [210, 156] width 55 height 45
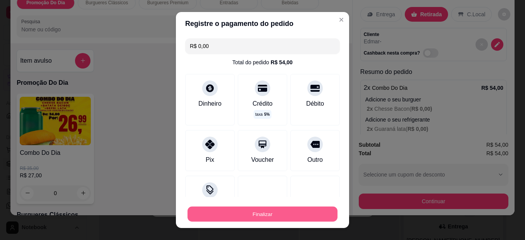
click at [251, 213] on button "Finalizar" at bounding box center [263, 214] width 150 height 15
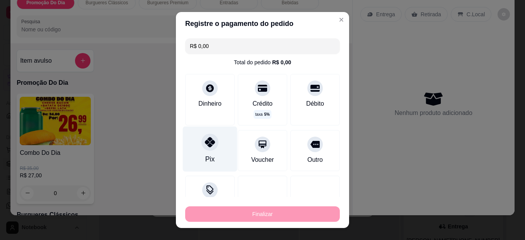
type input "-R$ 54,00"
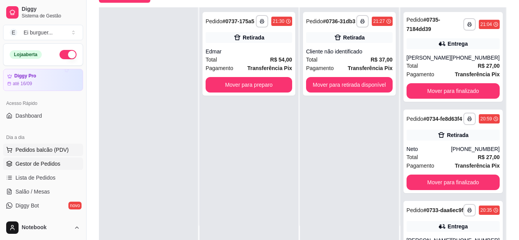
click at [49, 153] on span "Pedidos balcão (PDV)" at bounding box center [41, 150] width 53 height 8
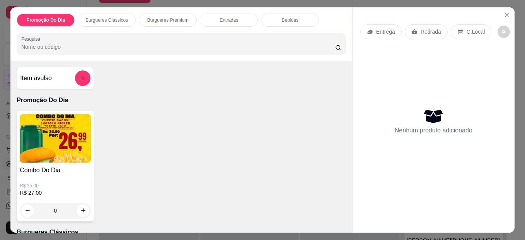
click at [80, 205] on div "0" at bounding box center [55, 210] width 71 height 15
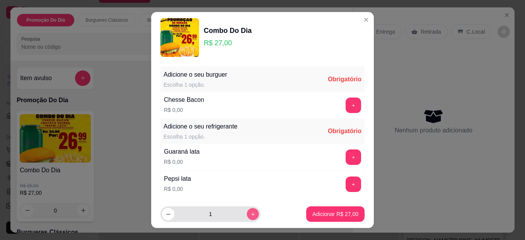
click at [250, 213] on icon "increase-product-quantity" at bounding box center [253, 214] width 6 height 6
type input "2"
click at [346, 101] on button "+" at bounding box center [353, 104] width 15 height 15
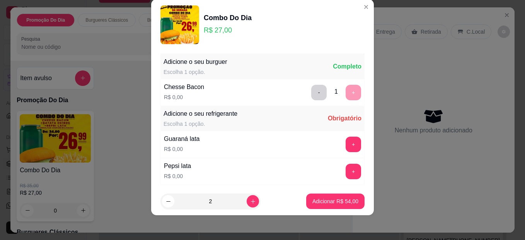
click at [343, 168] on div "+" at bounding box center [354, 171] width 22 height 15
click at [346, 172] on button "+" at bounding box center [353, 171] width 15 height 15
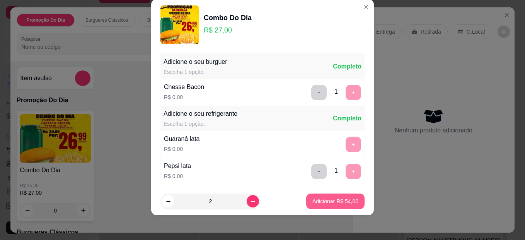
click at [328, 202] on p "Adicionar R$ 54,00" at bounding box center [336, 201] width 46 height 8
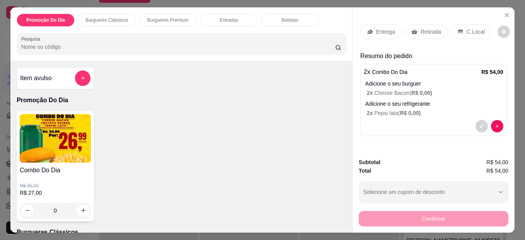
click at [422, 29] on p "Retirada" at bounding box center [431, 32] width 20 height 8
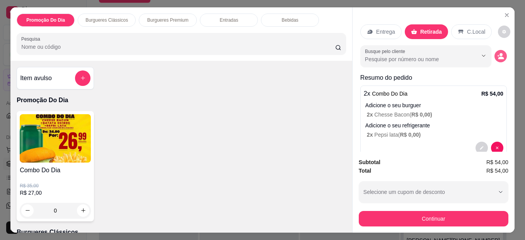
click at [497, 56] on icon "decrease-product-quantity" at bounding box center [500, 56] width 7 height 7
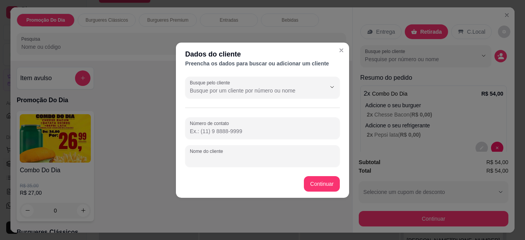
click at [243, 156] on input "Nome do cliente" at bounding box center [262, 159] width 145 height 8
type input "lucas"
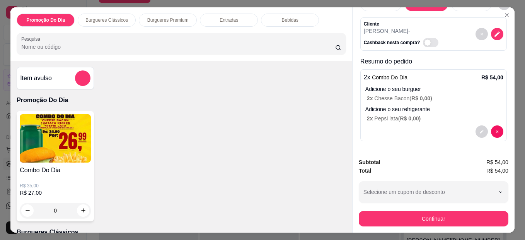
scroll to position [20, 0]
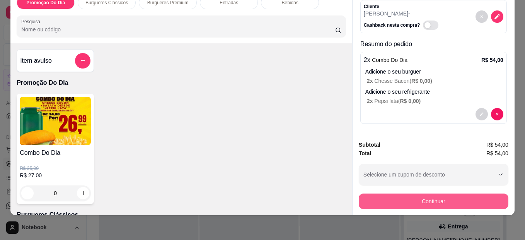
click at [418, 196] on button "Continuar" at bounding box center [434, 200] width 150 height 15
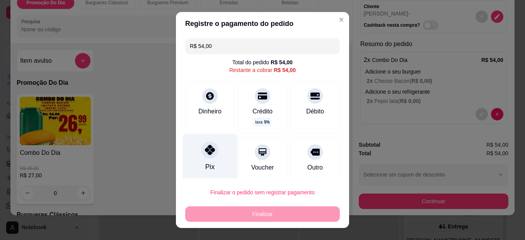
click at [208, 152] on icon at bounding box center [210, 150] width 10 height 10
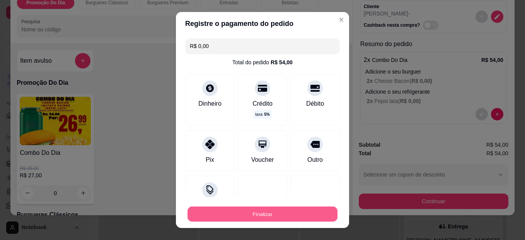
click at [245, 212] on button "Finalizar" at bounding box center [263, 214] width 150 height 15
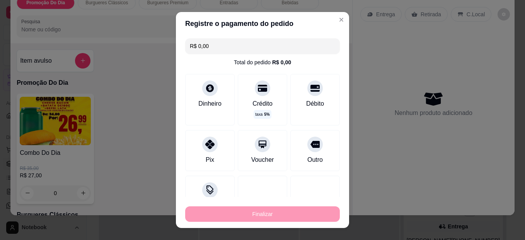
type input "-R$ 54,00"
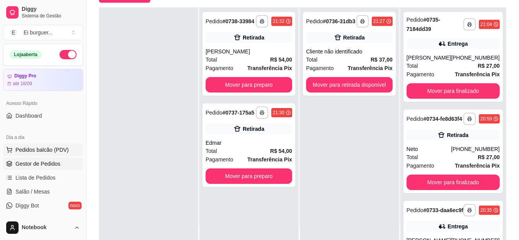
click at [48, 153] on span "Pedidos balcão (PDV)" at bounding box center [41, 150] width 53 height 8
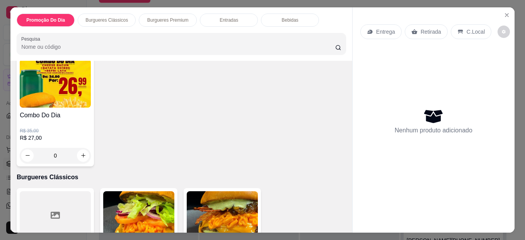
scroll to position [116, 0]
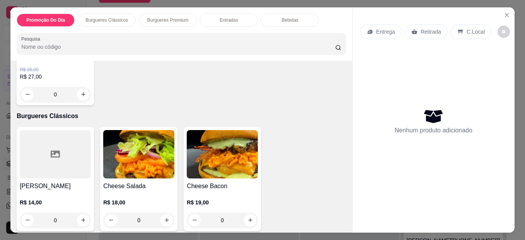
click at [82, 215] on div "0" at bounding box center [55, 219] width 71 height 15
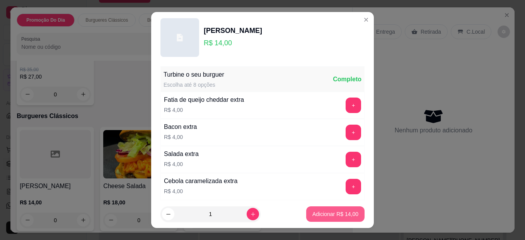
click at [306, 213] on button "Adicionar R$ 14,00" at bounding box center [335, 213] width 58 height 15
type input "1"
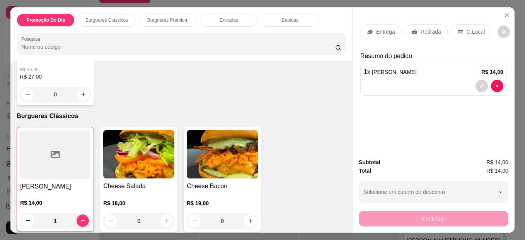
scroll to position [155, 0]
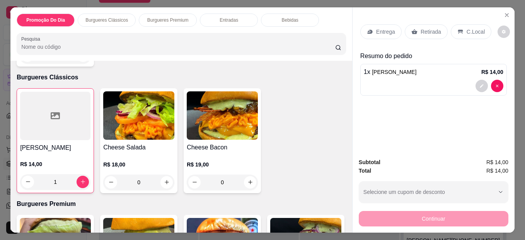
click at [247, 178] on div "0" at bounding box center [222, 181] width 71 height 15
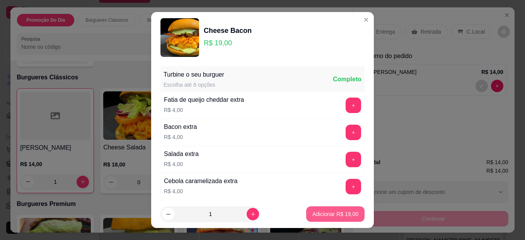
click at [330, 211] on p "Adicionar R$ 19,00" at bounding box center [336, 214] width 46 height 8
type input "1"
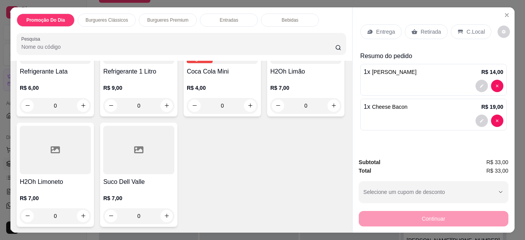
scroll to position [735, 0]
click at [80, 113] on div "0" at bounding box center [55, 105] width 71 height 15
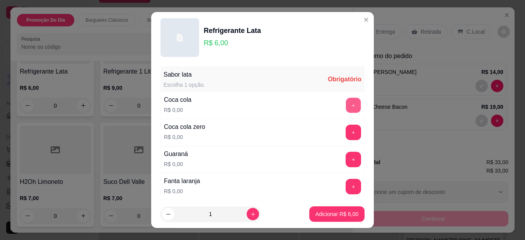
click at [346, 106] on button "+" at bounding box center [353, 105] width 15 height 15
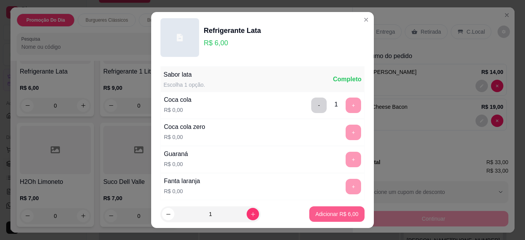
click at [326, 210] on p "Adicionar R$ 6,00" at bounding box center [337, 214] width 43 height 8
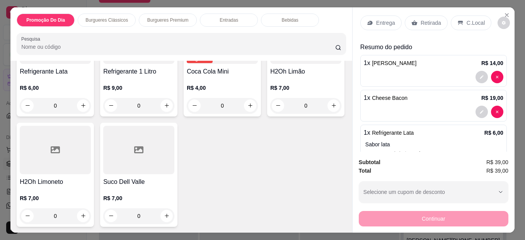
scroll to position [0, 0]
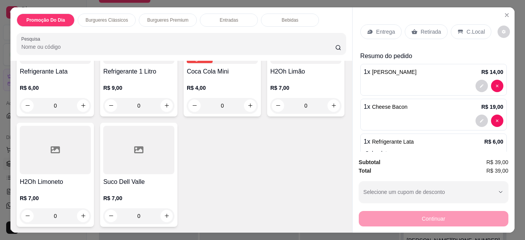
click at [426, 36] on div "Entrega Retirada C.Local" at bounding box center [433, 31] width 147 height 27
click at [423, 31] on p "Retirada" at bounding box center [431, 32] width 20 height 8
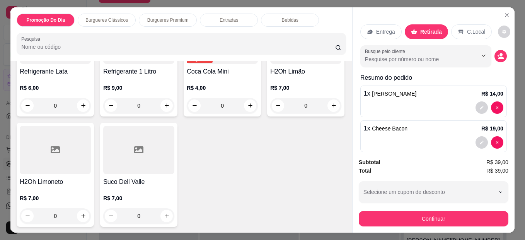
click at [497, 53] on icon "decrease-product-quantity" at bounding box center [500, 56] width 7 height 7
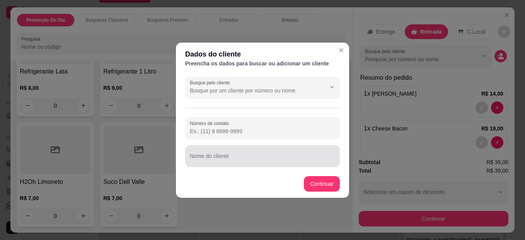
click at [282, 155] on input "Nome do cliente" at bounding box center [262, 159] width 145 height 8
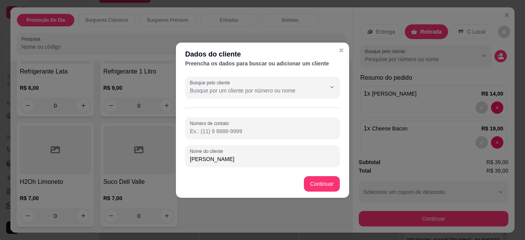
type input "beatriz"
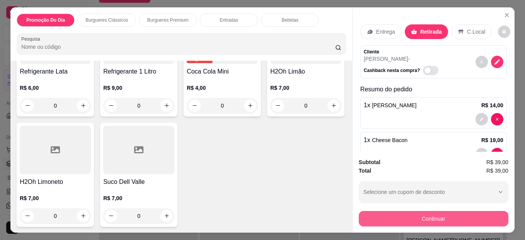
click at [412, 222] on button "Continuar" at bounding box center [434, 218] width 150 height 15
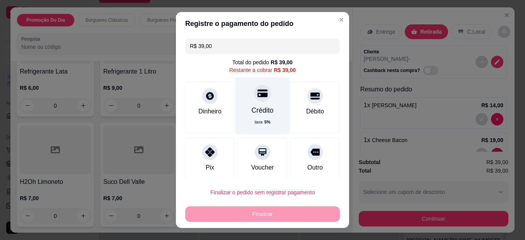
click at [262, 117] on div "Crédito taxa 5 %" at bounding box center [263, 105] width 55 height 56
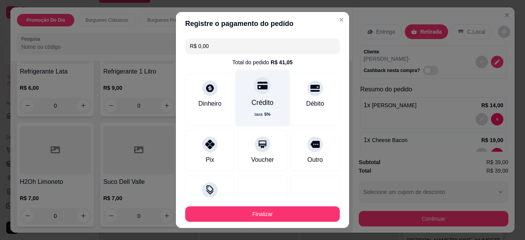
type input "R$ 0,00"
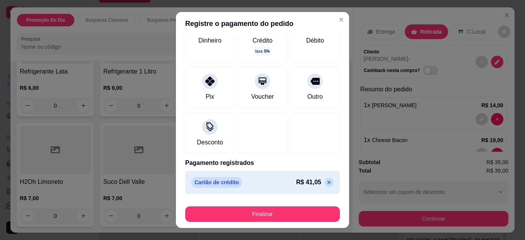
scroll to position [13, 0]
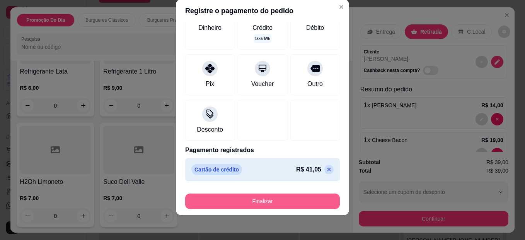
click at [278, 199] on button "Finalizar" at bounding box center [262, 200] width 155 height 15
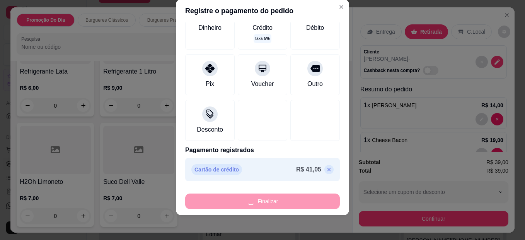
type input "0"
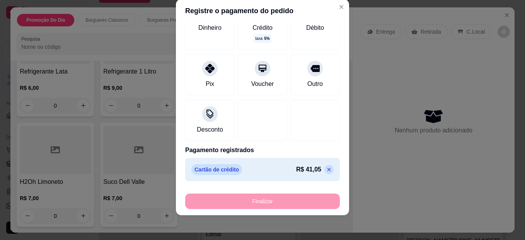
type input "-R$ 39,00"
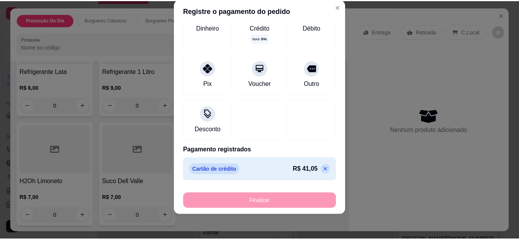
scroll to position [734, 0]
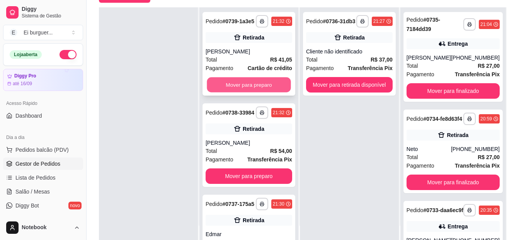
click at [244, 92] on button "Mover para preparo" at bounding box center [249, 84] width 84 height 15
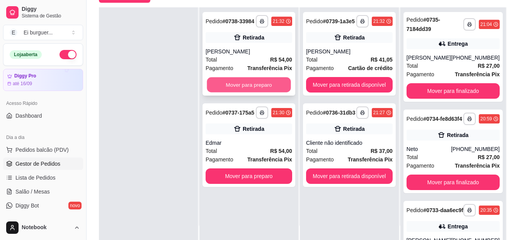
click at [248, 86] on button "Mover para preparo" at bounding box center [249, 84] width 84 height 15
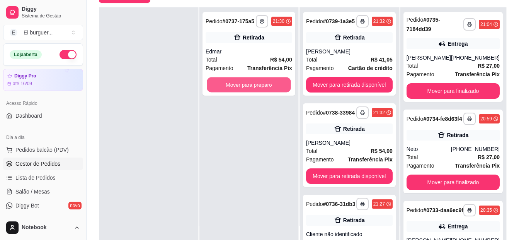
click at [248, 86] on button "Mover para preparo" at bounding box center [249, 84] width 84 height 15
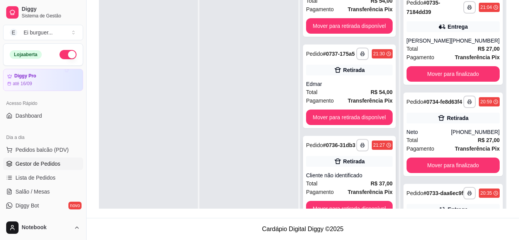
scroll to position [145, 0]
drag, startPoint x: 132, startPoint y: 108, endPoint x: 141, endPoint y: 116, distance: 12.3
click at [141, 116] on div at bounding box center [148, 110] width 99 height 240
click at [259, 26] on div at bounding box center [249, 110] width 99 height 240
click at [237, 85] on div at bounding box center [249, 110] width 99 height 240
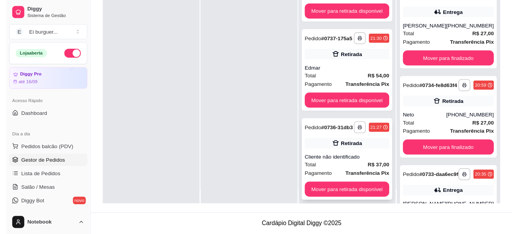
scroll to position [22, 0]
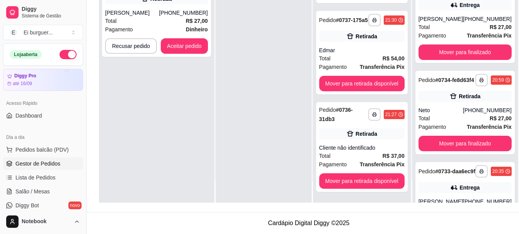
click at [267, 123] on div at bounding box center [264, 86] width 96 height 234
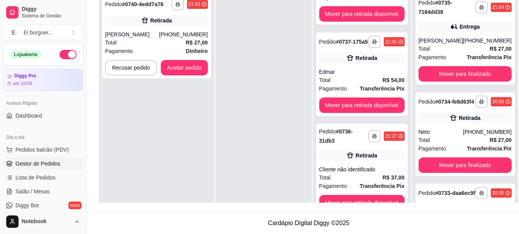
scroll to position [79, 0]
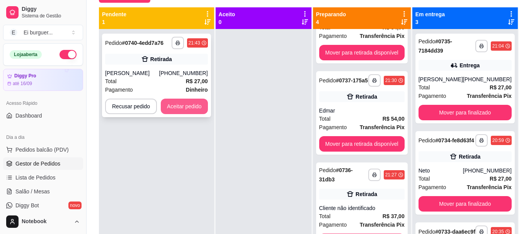
click at [186, 114] on button "Aceitar pedido" at bounding box center [184, 106] width 47 height 15
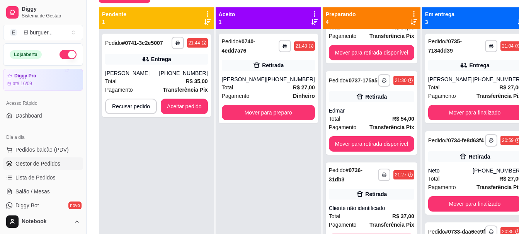
drag, startPoint x: 272, startPoint y: 173, endPoint x: 254, endPoint y: 154, distance: 25.7
click at [272, 173] on div "**********" at bounding box center [269, 146] width 106 height 234
click at [178, 79] on div "Total R$ 35,00" at bounding box center [156, 81] width 103 height 9
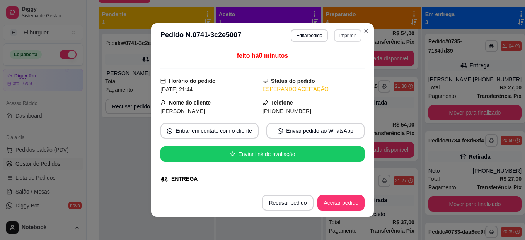
click at [342, 34] on button "Imprimir" at bounding box center [347, 35] width 27 height 12
click at [343, 70] on div "Escolha a impressora IMPRESSORA" at bounding box center [331, 57] width 64 height 26
click at [346, 61] on button "IMPRESSORA" at bounding box center [331, 62] width 56 height 12
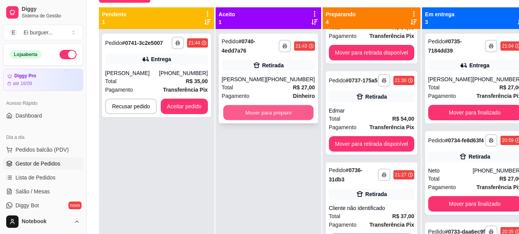
click at [243, 120] on button "Mover para preparo" at bounding box center [268, 112] width 91 height 15
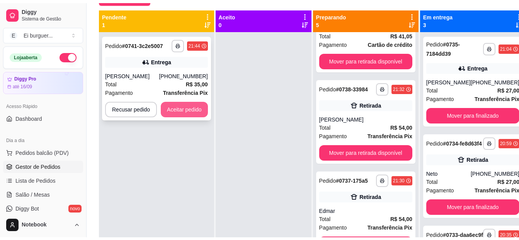
scroll to position [258, 0]
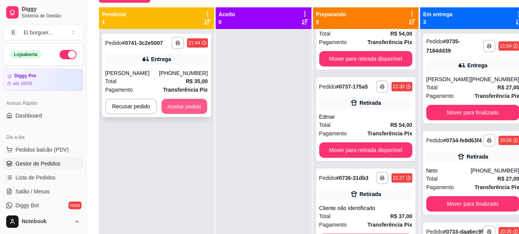
click at [183, 104] on button "Aceitar pedido" at bounding box center [185, 106] width 46 height 15
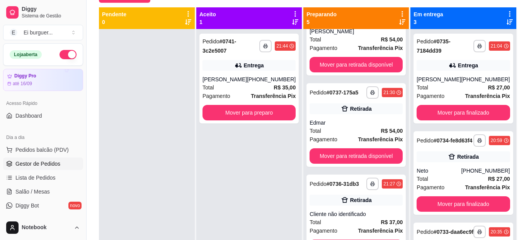
click at [233, 135] on div "**********" at bounding box center [249, 149] width 106 height 240
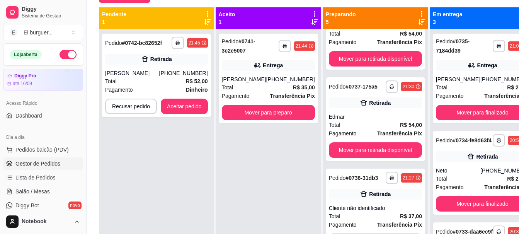
click at [258, 158] on div "**********" at bounding box center [269, 146] width 106 height 234
click at [187, 108] on button "Aceitar pedido" at bounding box center [184, 106] width 47 height 15
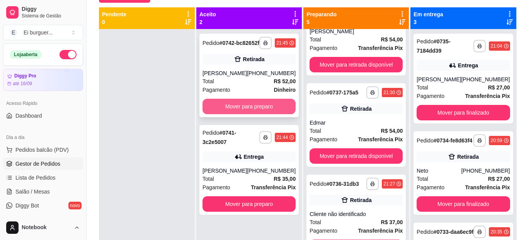
click at [240, 105] on button "Mover para preparo" at bounding box center [249, 106] width 93 height 15
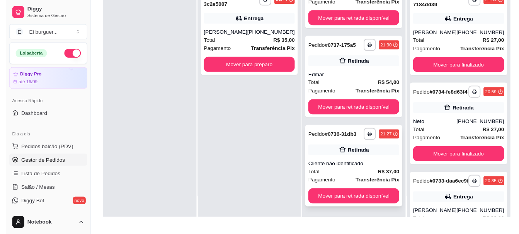
scroll to position [118, 0]
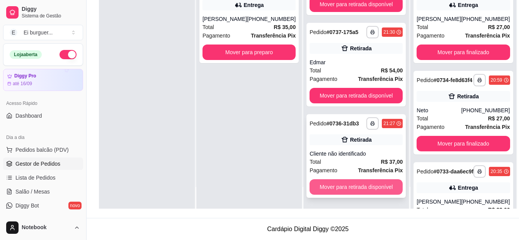
click at [357, 190] on button "Mover para retirada disponível" at bounding box center [356, 186] width 93 height 15
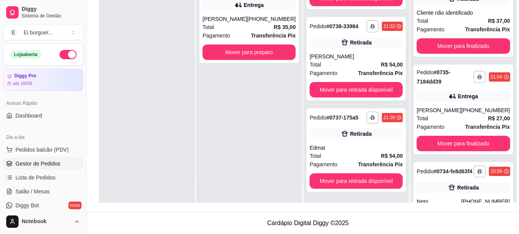
scroll to position [258, 0]
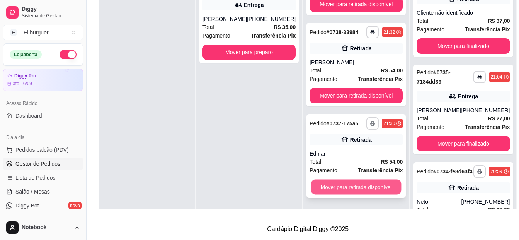
click at [345, 186] on button "Mover para retirada disponível" at bounding box center [356, 186] width 91 height 15
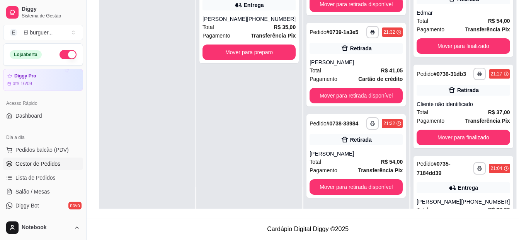
scroll to position [0, 0]
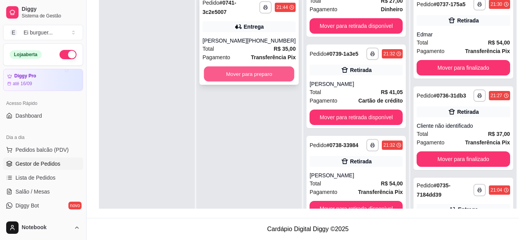
click at [235, 71] on button "Mover para preparo" at bounding box center [249, 74] width 91 height 15
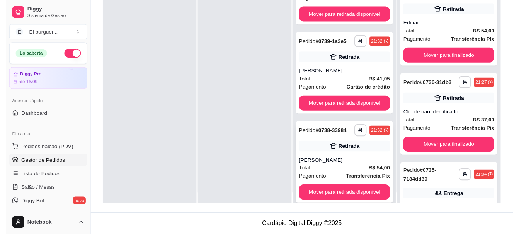
scroll to position [22, 0]
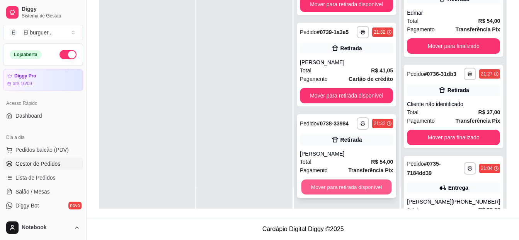
click at [351, 184] on button "Mover para retirada disponível" at bounding box center [347, 186] width 91 height 15
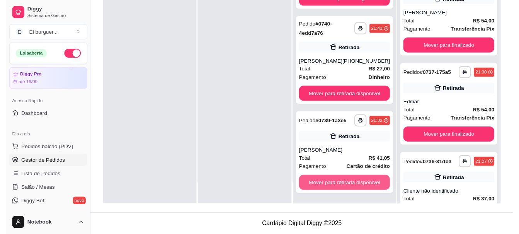
scroll to position [167, 0]
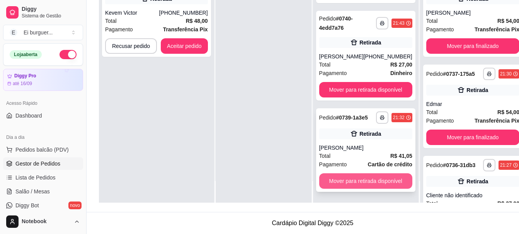
click at [385, 183] on button "Mover para retirada disponível" at bounding box center [365, 180] width 93 height 15
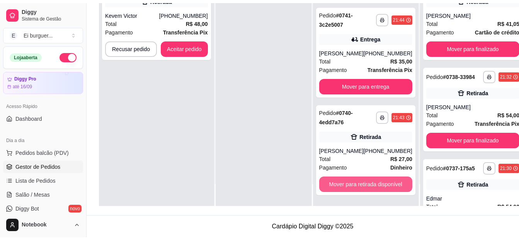
scroll to position [76, 0]
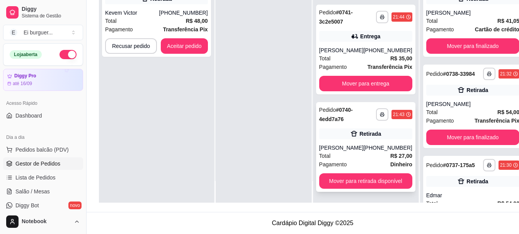
click at [350, 144] on div "José Robério Barbosa da Silva Junior" at bounding box center [341, 148] width 44 height 8
click at [136, 76] on div "**********" at bounding box center [156, 86] width 115 height 234
click at [182, 45] on button "Aceitar pedido" at bounding box center [185, 46] width 46 height 15
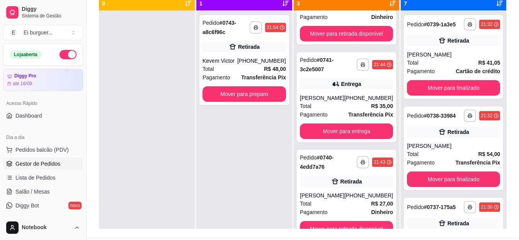
scroll to position [79, 0]
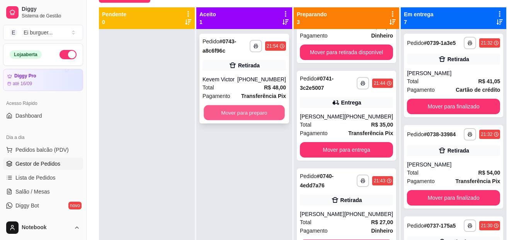
click at [253, 114] on button "Mover para preparo" at bounding box center [244, 112] width 81 height 15
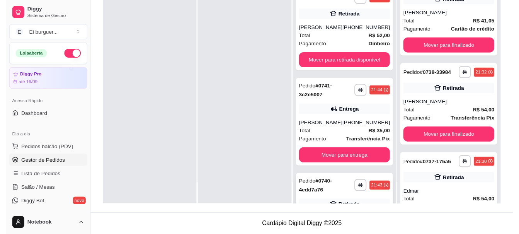
scroll to position [173, 0]
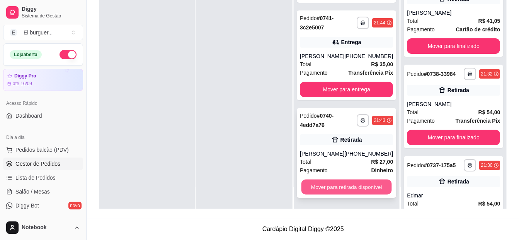
click at [347, 190] on button "Mover para retirada disponível" at bounding box center [347, 186] width 91 height 15
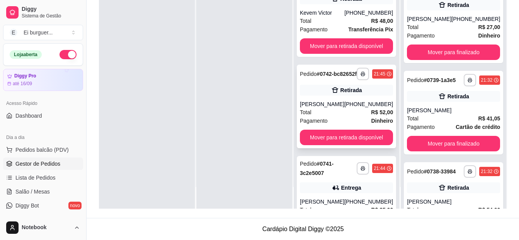
scroll to position [0, 0]
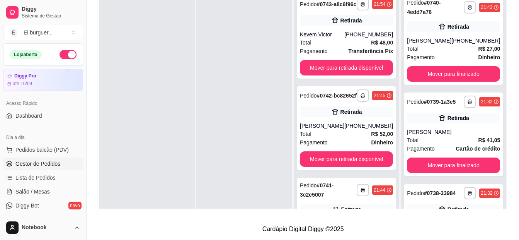
drag, startPoint x: 155, startPoint y: 197, endPoint x: 162, endPoint y: 198, distance: 7.4
click at [155, 197] on div at bounding box center [147, 110] width 96 height 240
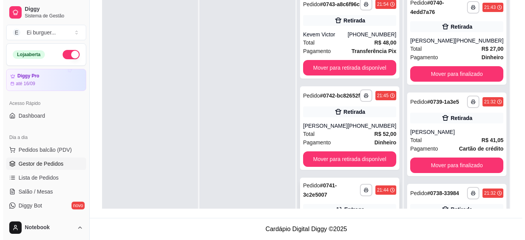
scroll to position [60, 0]
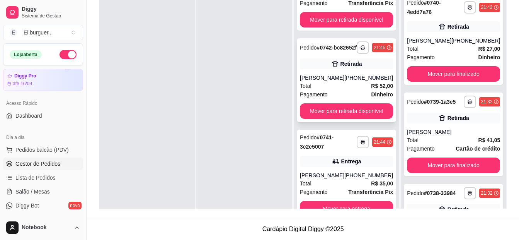
click at [359, 85] on div "Total R$ 52,00" at bounding box center [346, 86] width 93 height 9
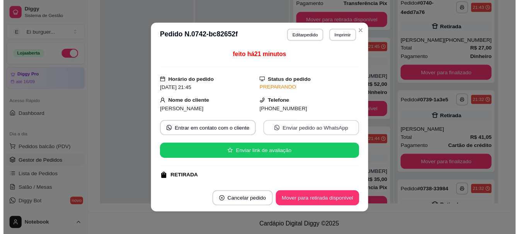
scroll to position [77, 0]
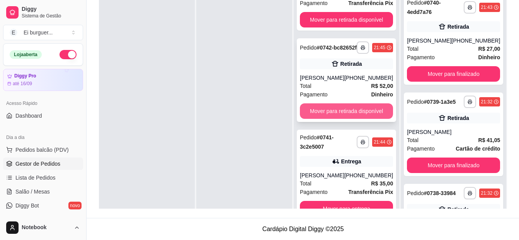
click at [350, 109] on button "Mover para retirada disponível" at bounding box center [346, 110] width 93 height 15
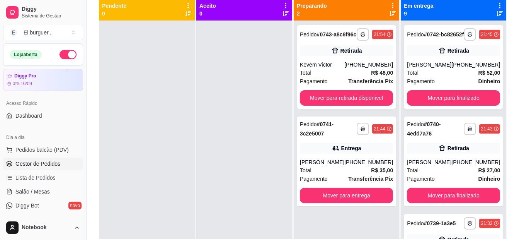
scroll to position [79, 0]
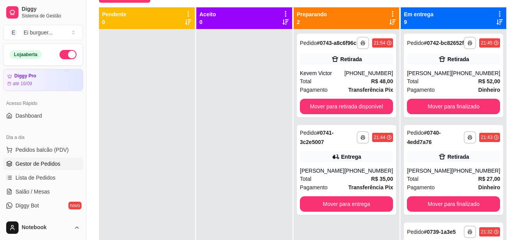
click at [254, 70] on div at bounding box center [244, 149] width 96 height 240
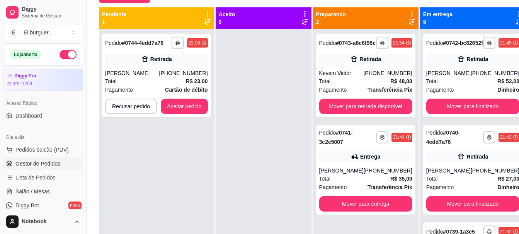
click at [266, 117] on div at bounding box center [264, 146] width 96 height 234
click at [186, 126] on div "**********" at bounding box center [156, 146] width 115 height 234
click at [191, 114] on button "Aceitar pedido" at bounding box center [184, 106] width 47 height 15
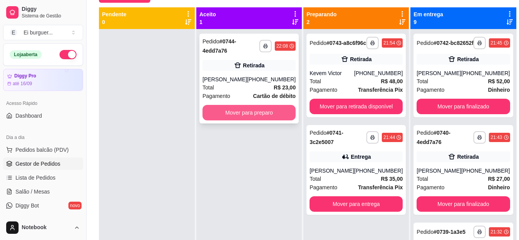
click at [260, 120] on button "Mover para preparo" at bounding box center [249, 112] width 93 height 15
click at [281, 120] on button "Mover para preparo" at bounding box center [249, 112] width 93 height 15
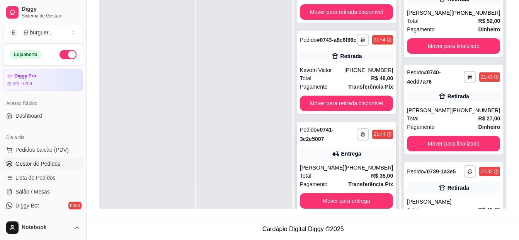
scroll to position [76, 0]
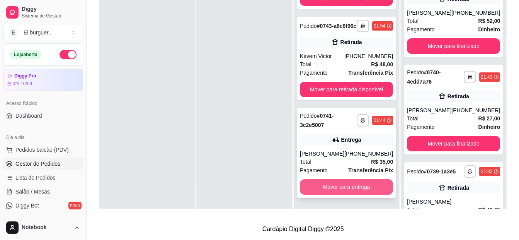
click at [351, 187] on button "Mover para entrega" at bounding box center [346, 186] width 93 height 15
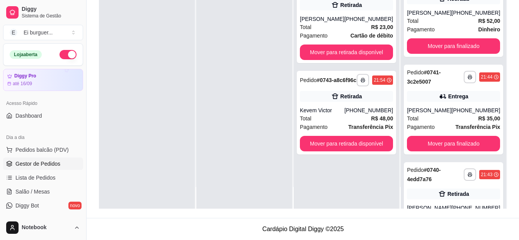
scroll to position [0, 0]
click at [384, 60] on button "Mover para retirada disponível" at bounding box center [347, 52] width 91 height 15
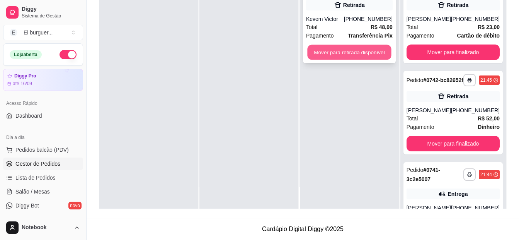
click at [330, 45] on button "Mover para retirada disponível" at bounding box center [349, 52] width 84 height 15
click at [330, 57] on button "Mover para retirada disponível" at bounding box center [349, 51] width 87 height 15
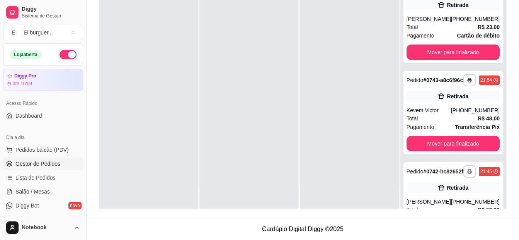
click at [282, 63] on div at bounding box center [249, 89] width 99 height 240
click at [64, 54] on button "button" at bounding box center [68, 54] width 17 height 9
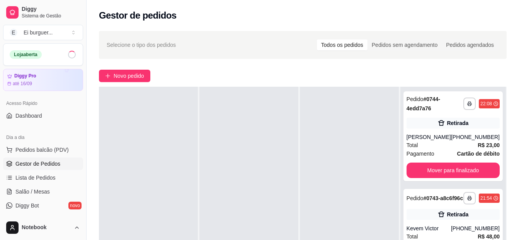
click at [259, 175] on div at bounding box center [249, 207] width 99 height 240
click at [53, 150] on span "Pedidos balcão (PDV)" at bounding box center [41, 150] width 53 height 8
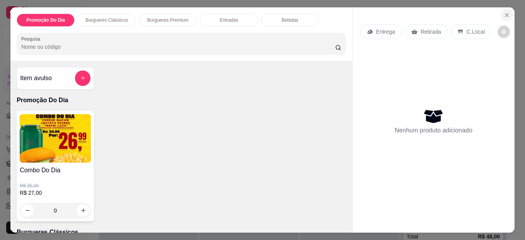
click at [504, 12] on icon "Close" at bounding box center [507, 15] width 6 height 6
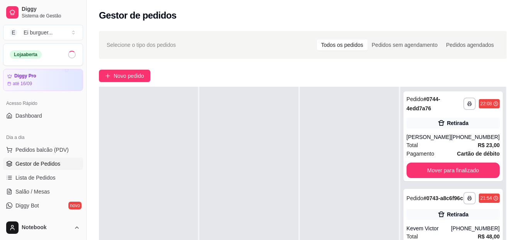
click at [68, 54] on span at bounding box center [71, 54] width 9 height 9
click at [353, 208] on div at bounding box center [349, 207] width 99 height 240
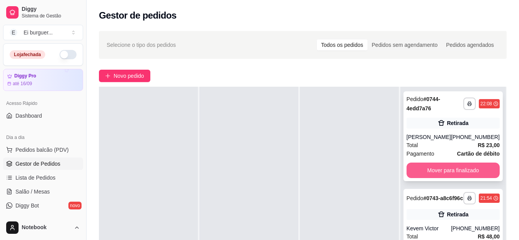
click at [468, 178] on button "Mover para finalizado" at bounding box center [453, 169] width 93 height 15
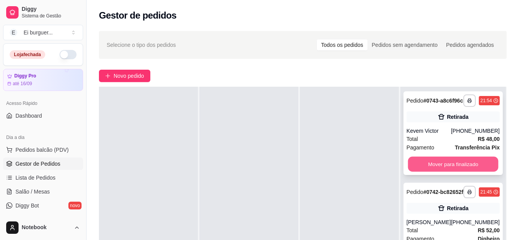
click at [463, 166] on button "Mover para finalizado" at bounding box center [453, 164] width 91 height 15
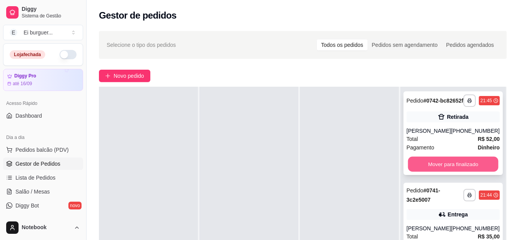
click at [465, 172] on button "Mover para finalizado" at bounding box center [453, 164] width 91 height 15
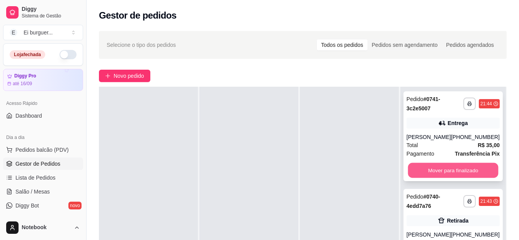
click at [463, 169] on button "Mover para finalizado" at bounding box center [453, 170] width 91 height 15
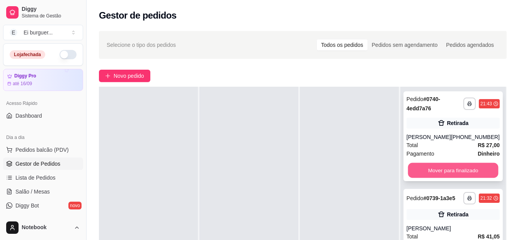
click at [466, 178] on button "Mover para finalizado" at bounding box center [453, 170] width 91 height 15
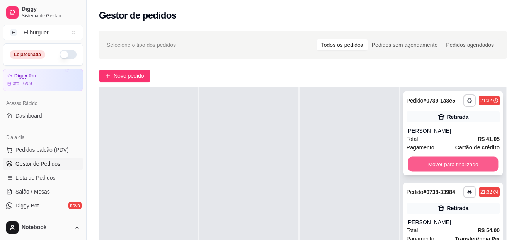
click at [461, 167] on button "Mover para finalizado" at bounding box center [453, 164] width 91 height 15
click at [465, 168] on button "Mover para finalizado" at bounding box center [453, 163] width 93 height 15
click at [465, 168] on button "Mover para finalizado" at bounding box center [453, 164] width 91 height 15
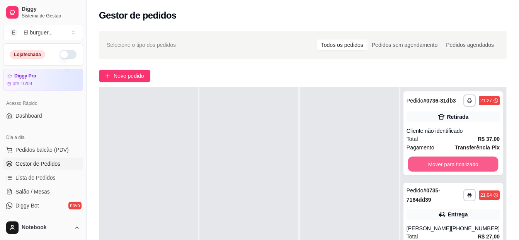
click at [465, 168] on button "Mover para finalizado" at bounding box center [453, 164] width 91 height 15
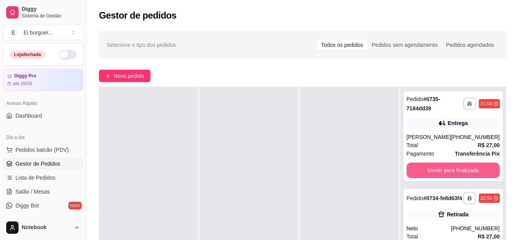
click at [465, 168] on button "Mover para finalizado" at bounding box center [453, 169] width 93 height 15
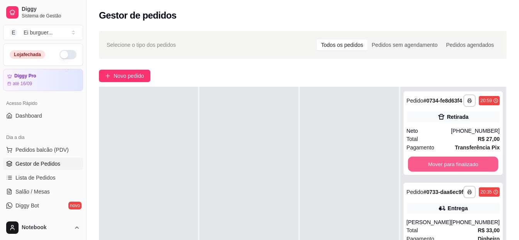
click at [465, 168] on button "Mover para finalizado" at bounding box center [453, 164] width 91 height 15
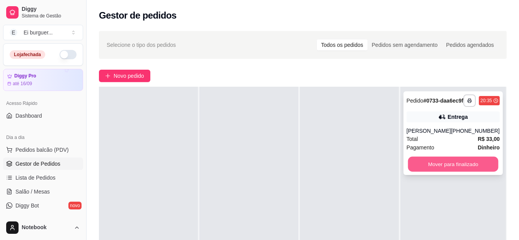
click at [467, 172] on button "Mover para finalizado" at bounding box center [453, 164] width 91 height 15
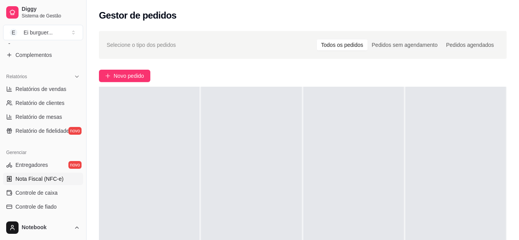
scroll to position [232, 0]
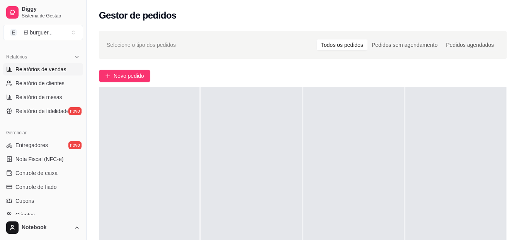
click at [53, 74] on link "Relatórios de vendas" at bounding box center [43, 69] width 80 height 12
select select "ALL"
select select "0"
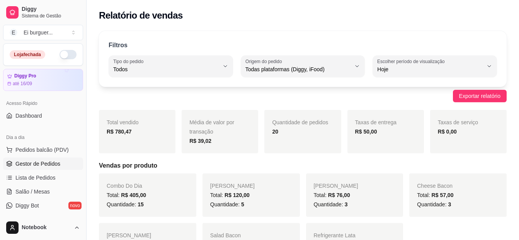
click at [38, 164] on span "Gestor de Pedidos" at bounding box center [37, 164] width 45 height 8
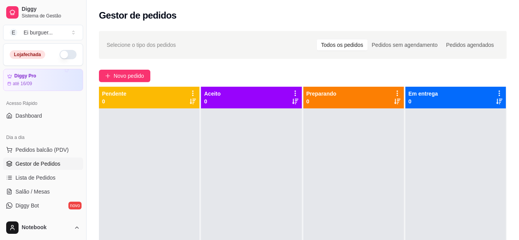
click at [279, 224] on div at bounding box center [251, 228] width 101 height 240
